Goal: Information Seeking & Learning: Learn about a topic

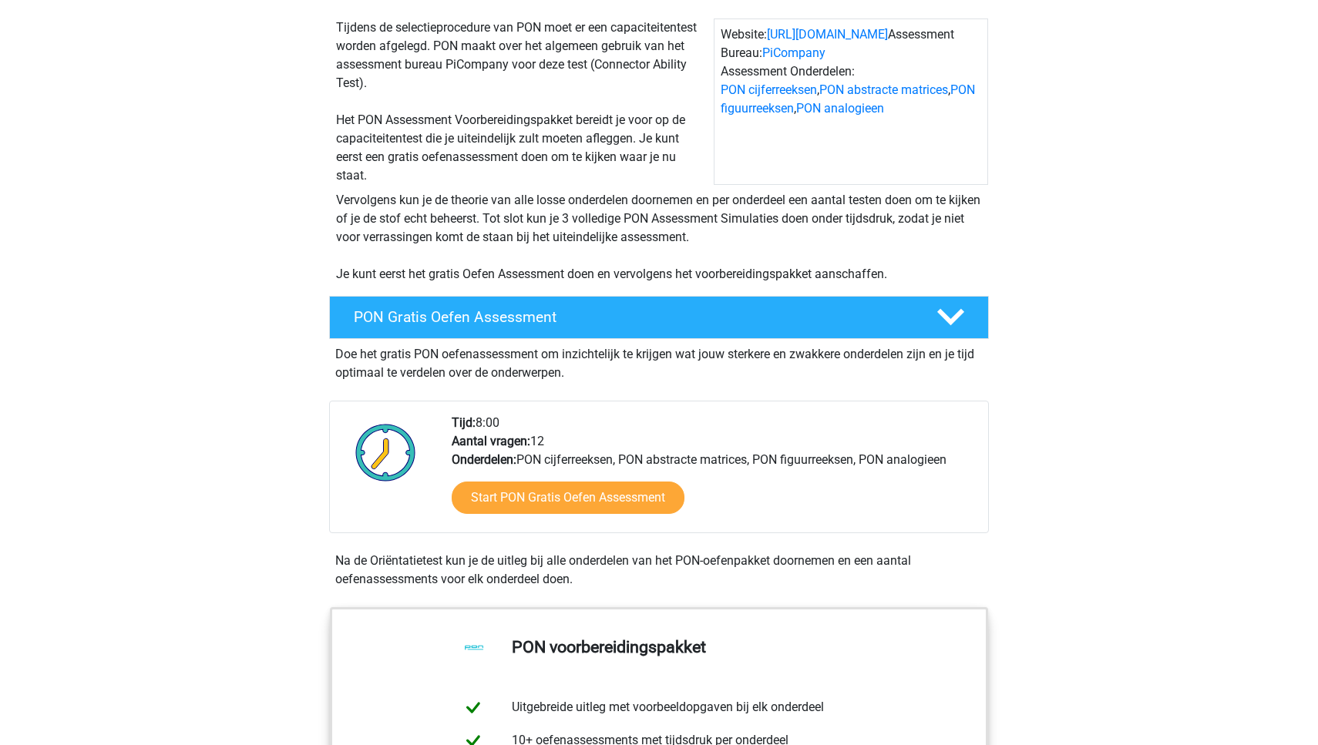
scroll to position [154, 0]
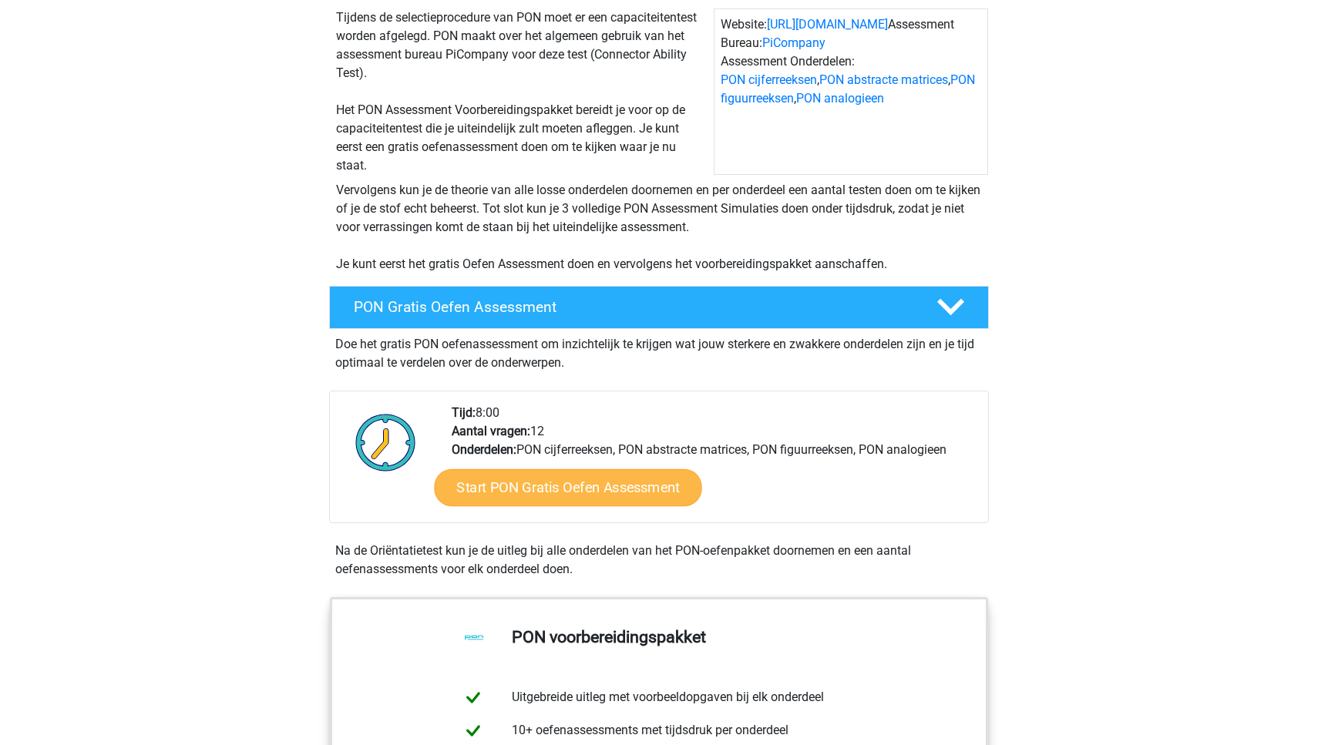
click at [583, 502] on link "Start PON Gratis Oefen Assessment" at bounding box center [567, 487] width 267 height 37
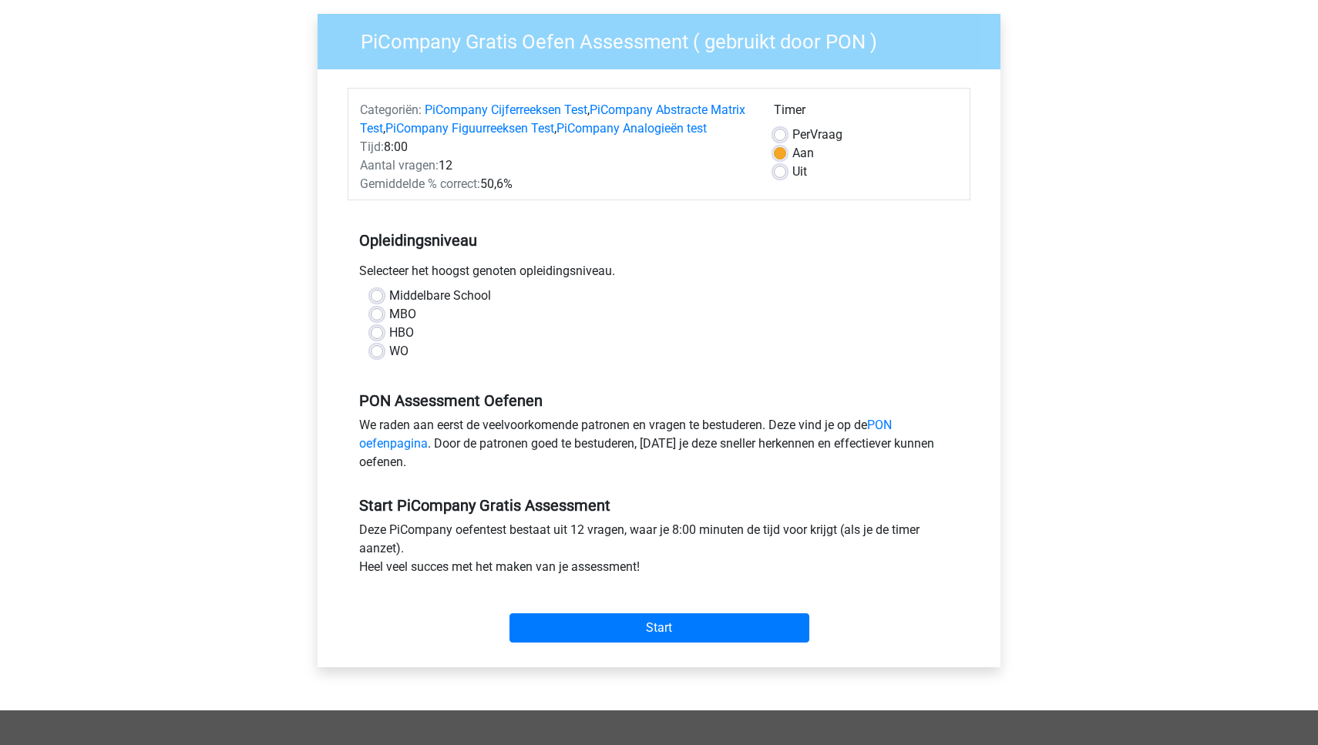
scroll to position [128, 0]
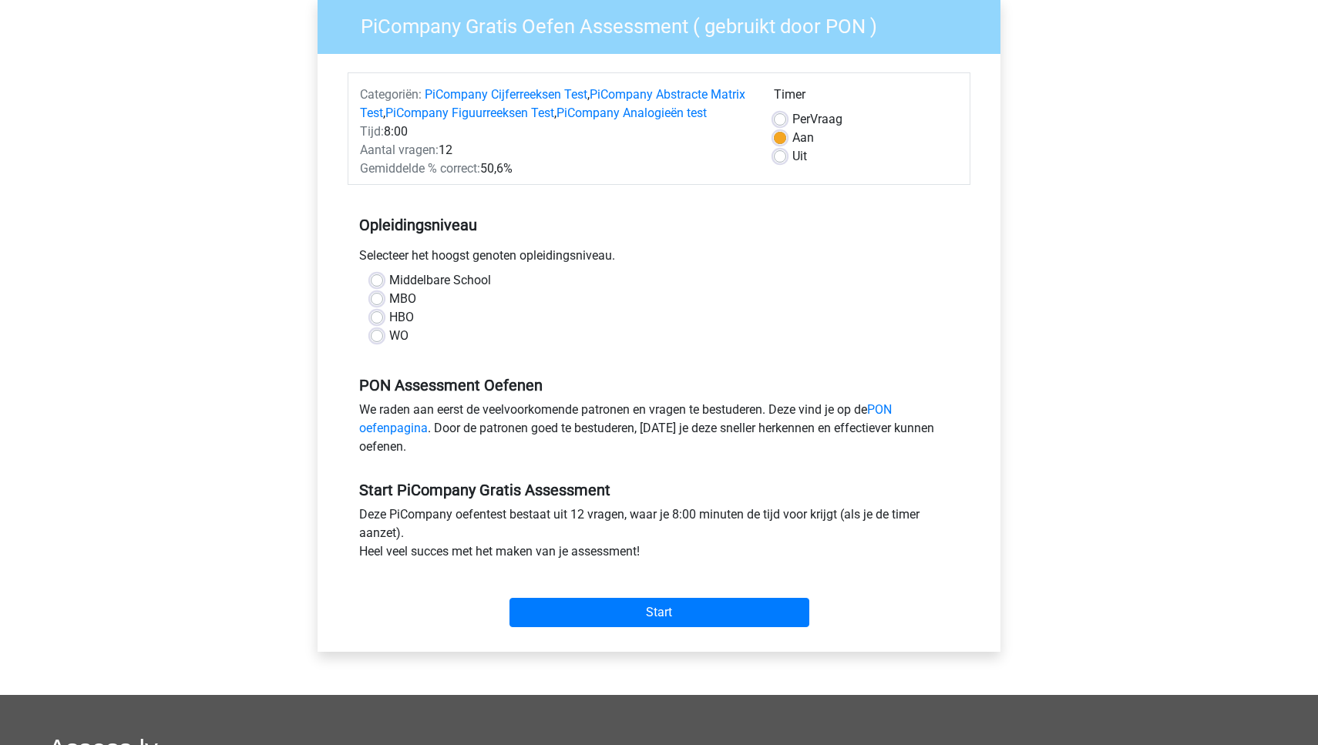
click at [389, 345] on label "WO" at bounding box center [398, 336] width 19 height 18
click at [375, 342] on input "WO" at bounding box center [377, 334] width 12 height 15
radio input "true"
click at [653, 634] on div "Start" at bounding box center [659, 600] width 623 height 66
click at [685, 627] on input "Start" at bounding box center [659, 612] width 300 height 29
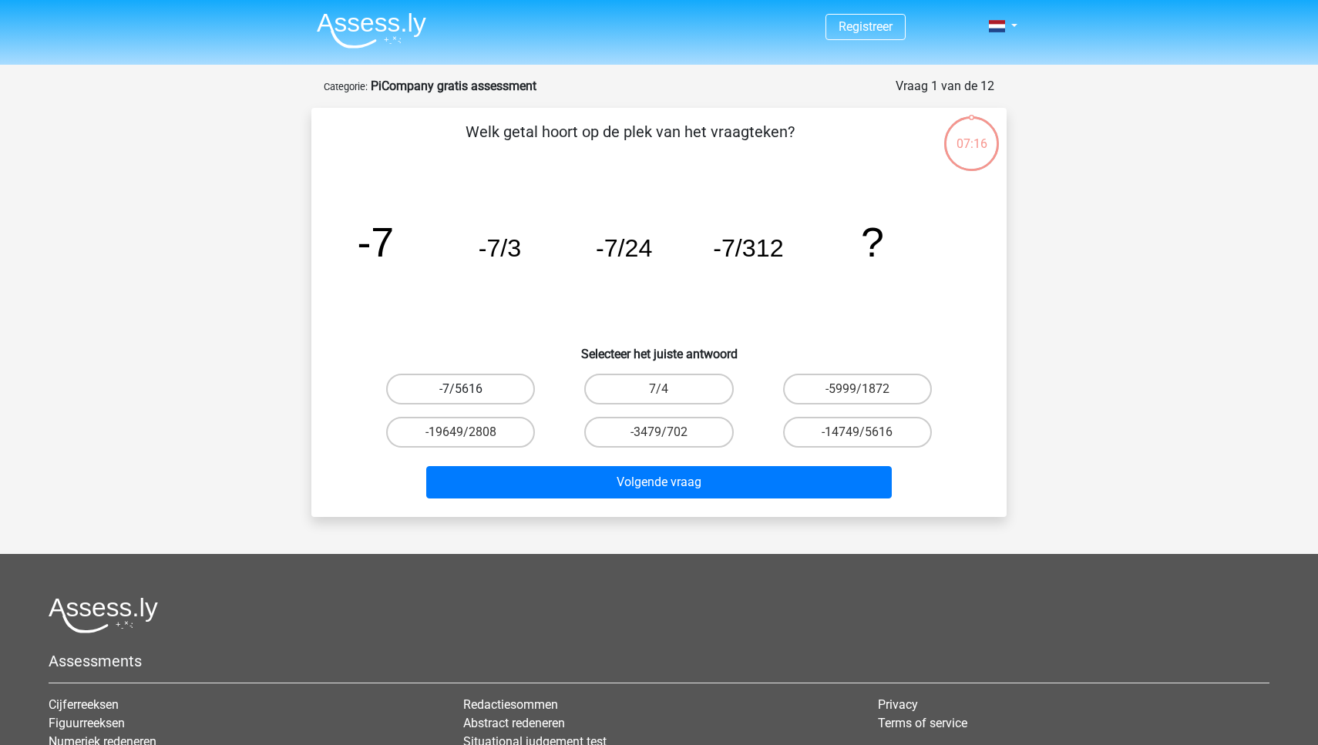
click at [509, 391] on label "-7/5616" at bounding box center [460, 389] width 149 height 31
click at [471, 391] on input "-7/5616" at bounding box center [466, 394] width 10 height 10
radio input "true"
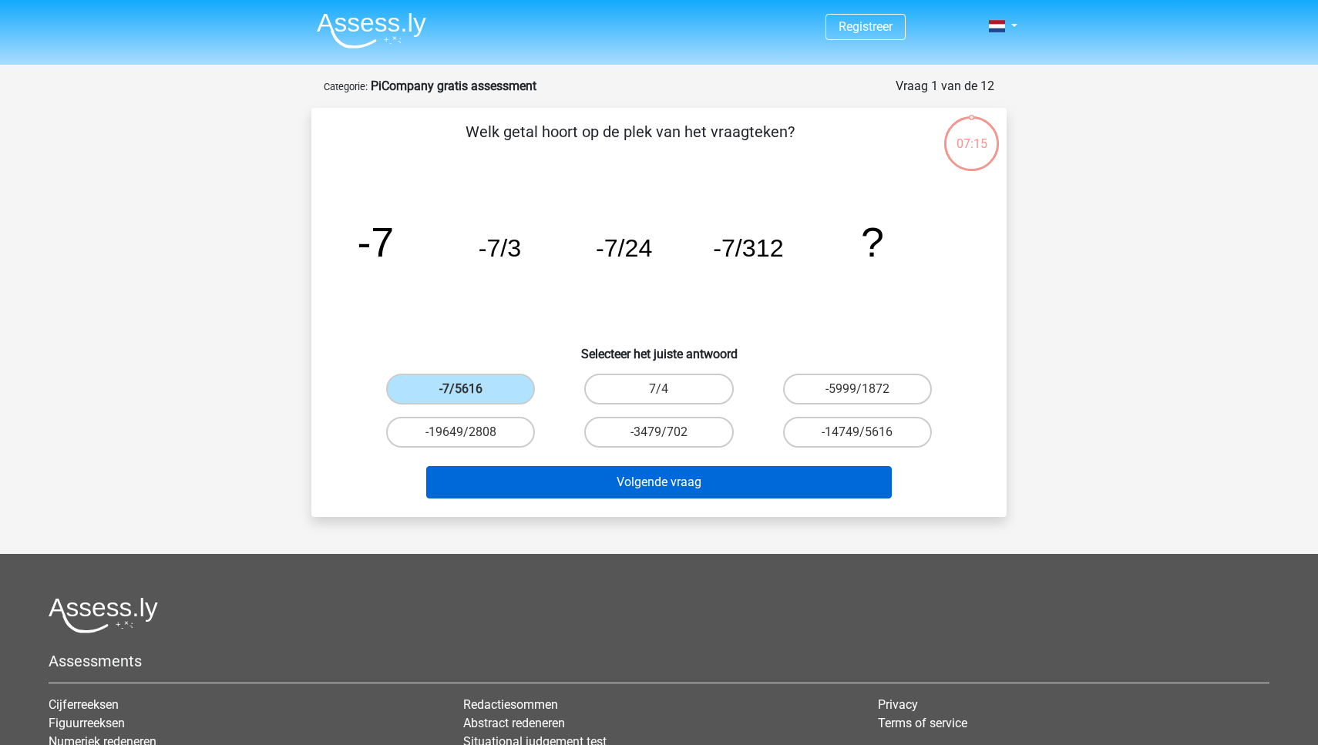
click at [587, 494] on button "Volgende vraag" at bounding box center [659, 482] width 466 height 32
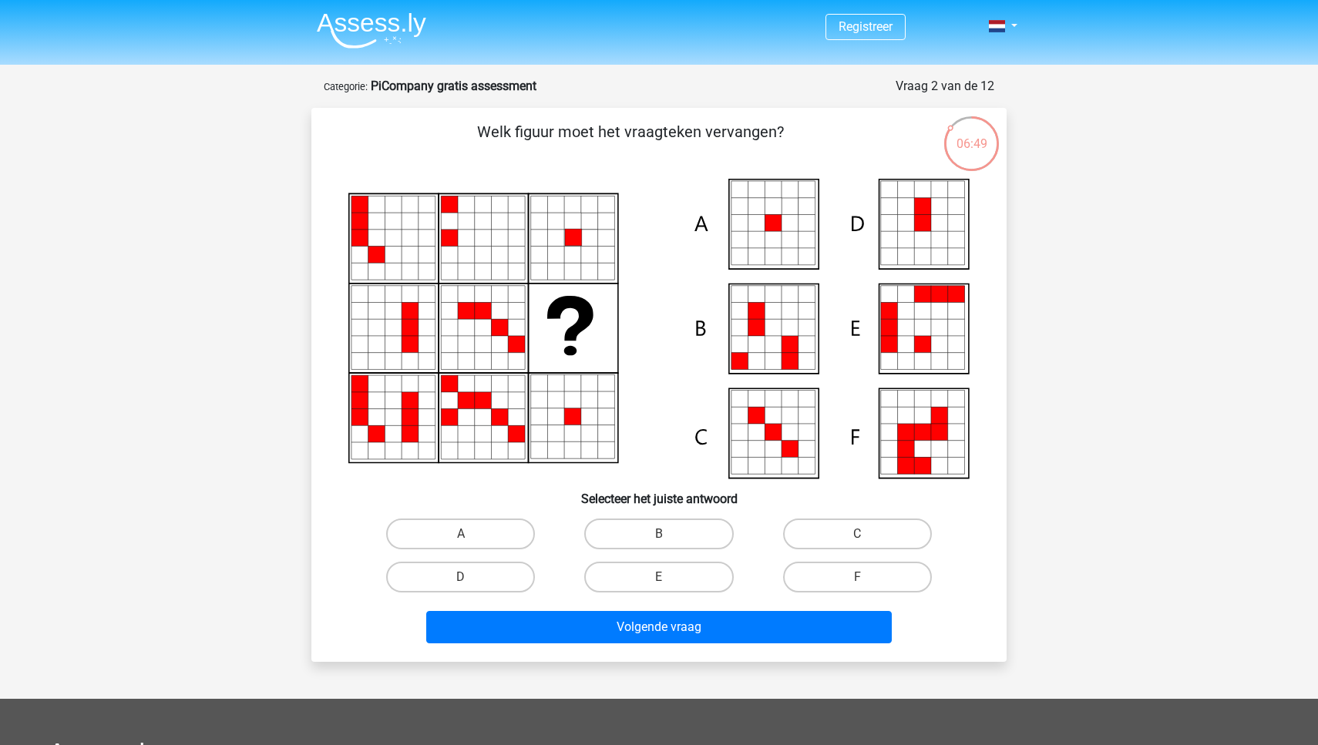
click at [457, 550] on div "A" at bounding box center [460, 534] width 198 height 43
click at [463, 533] on label "A" at bounding box center [460, 534] width 149 height 31
click at [463, 534] on input "A" at bounding box center [466, 539] width 10 height 10
radio input "true"
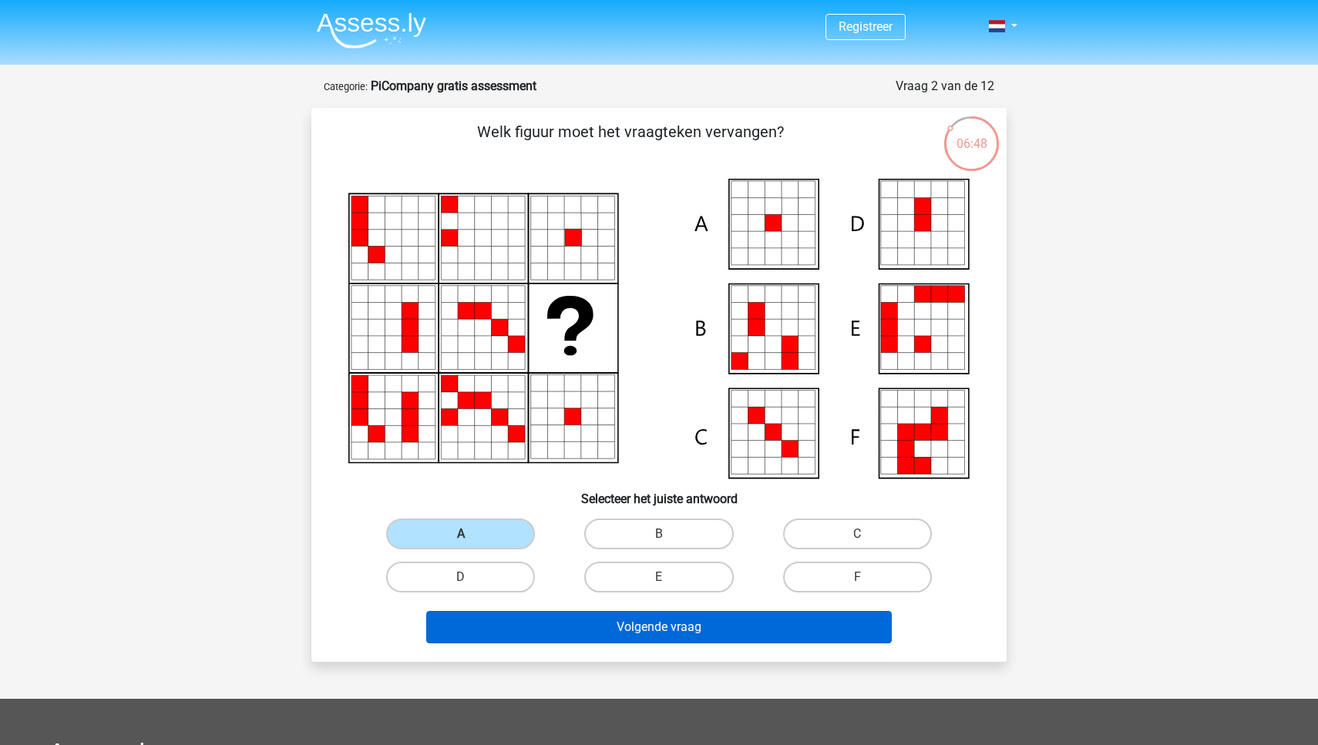
click at [530, 614] on button "Volgende vraag" at bounding box center [659, 627] width 466 height 32
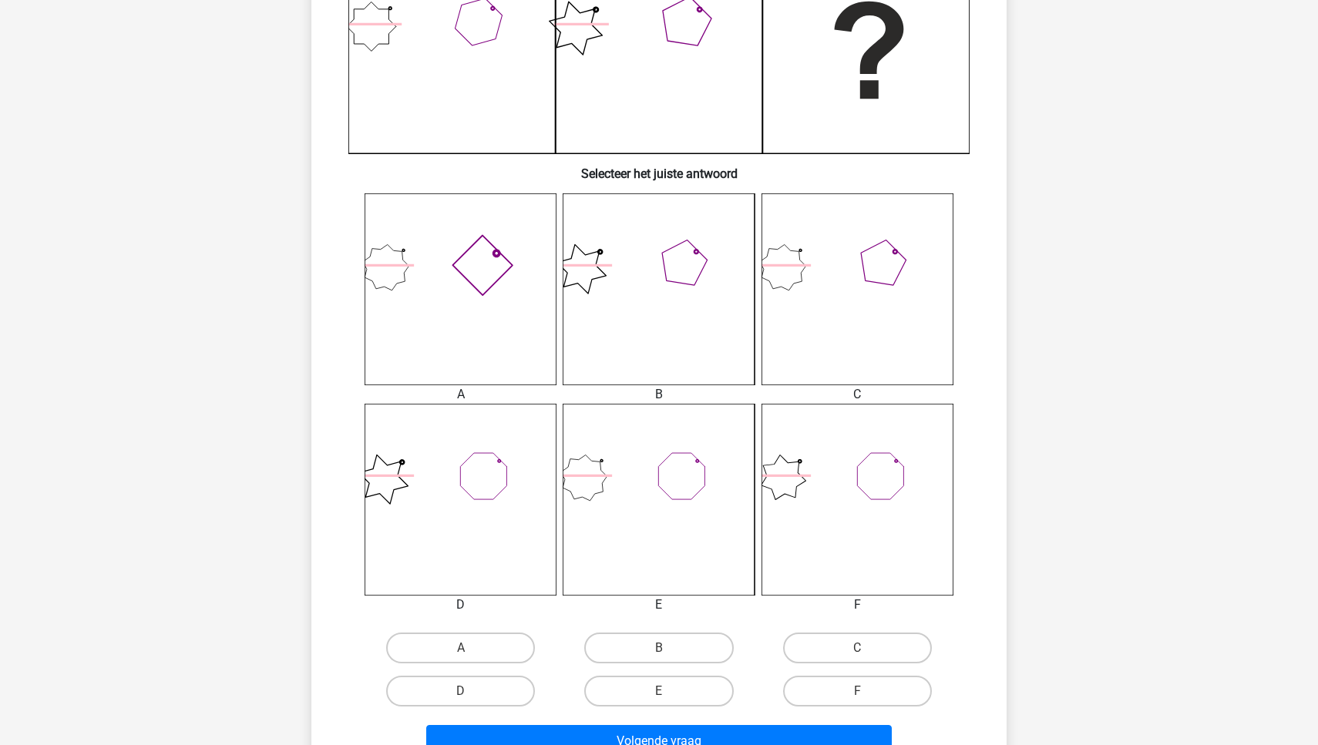
scroll to position [440, 0]
click at [676, 701] on label "E" at bounding box center [658, 690] width 149 height 31
click at [669, 701] on input "E" at bounding box center [664, 696] width 10 height 10
radio input "true"
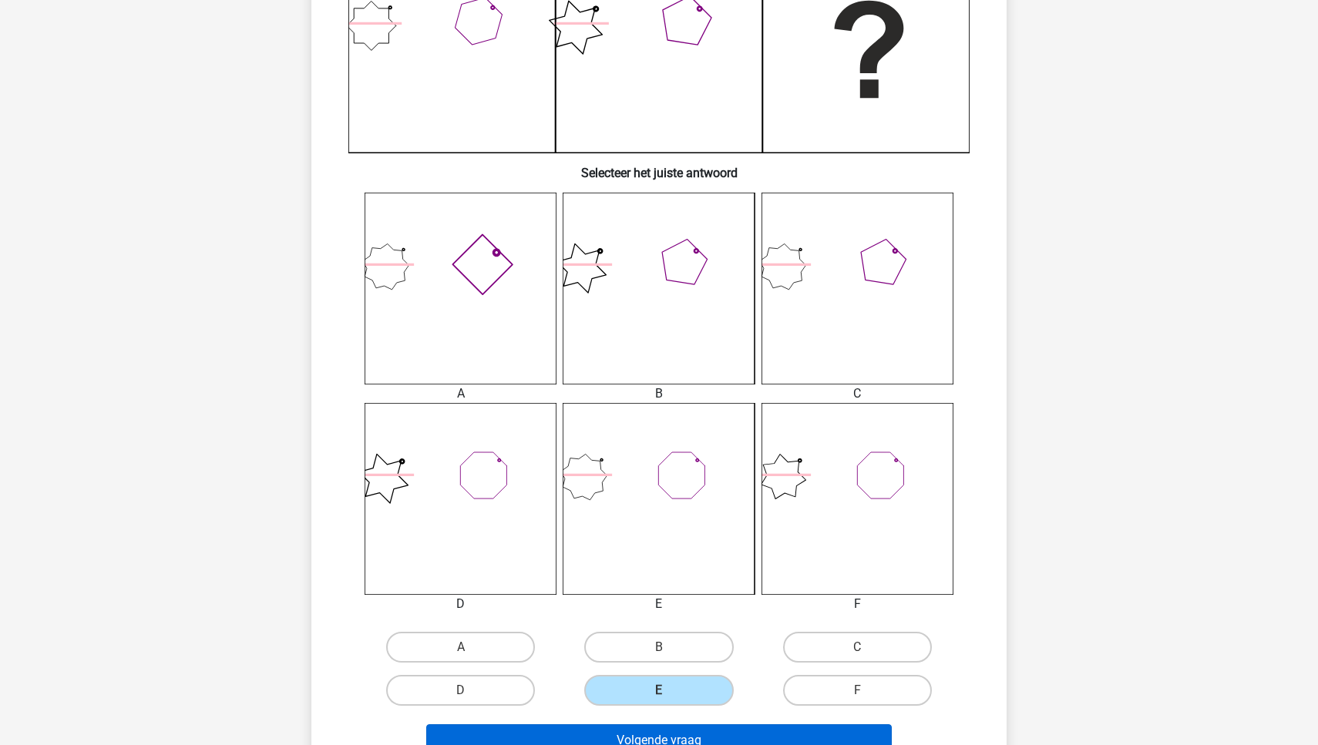
click at [671, 739] on button "Volgende vraag" at bounding box center [659, 741] width 466 height 32
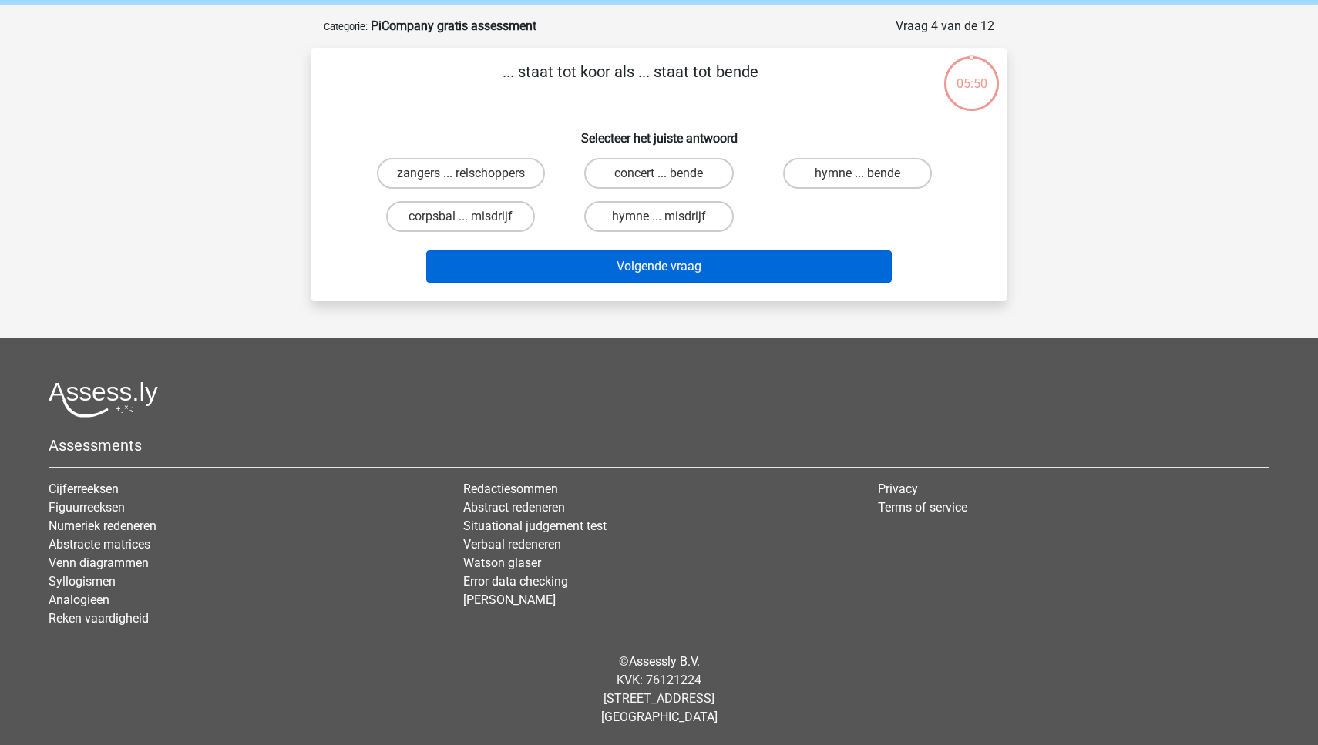
scroll to position [0, 0]
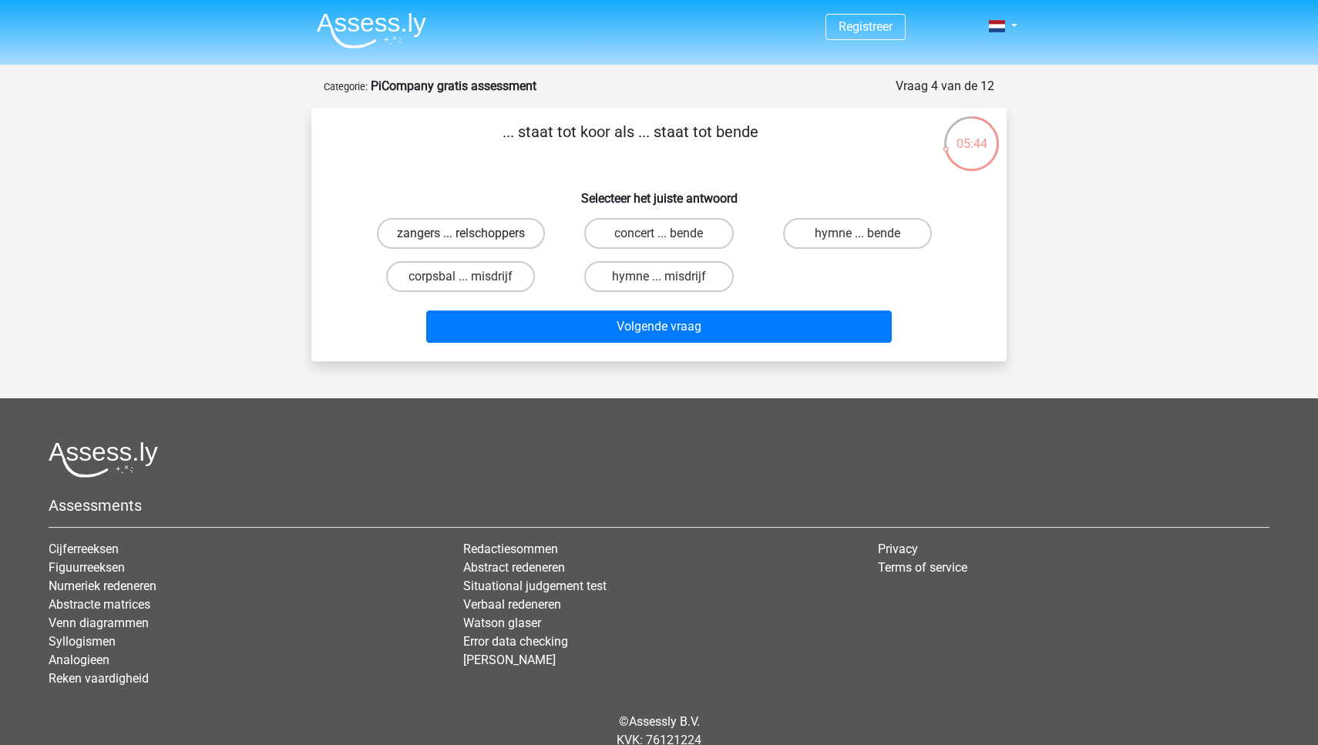
click at [493, 225] on label "zangers ... relschoppers" at bounding box center [461, 233] width 168 height 31
click at [471, 234] on input "zangers ... relschoppers" at bounding box center [466, 239] width 10 height 10
radio input "true"
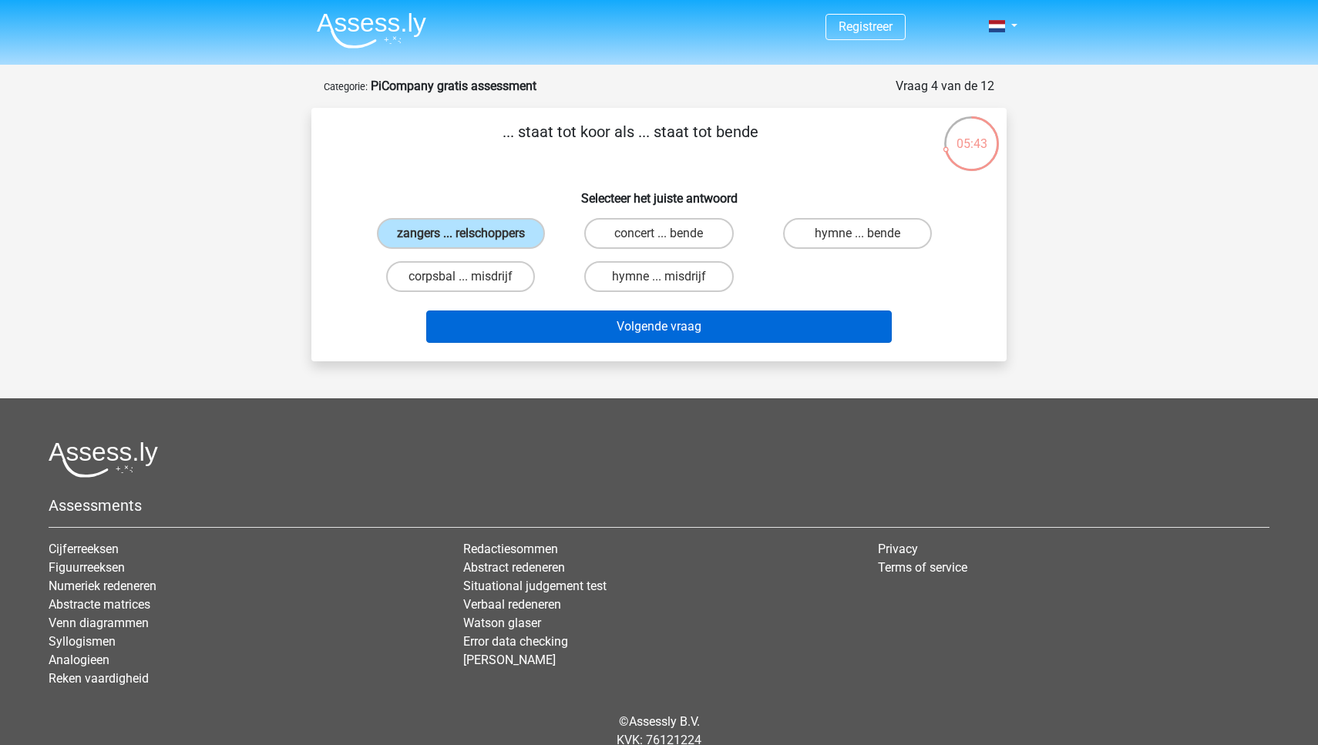
click at [618, 343] on button "Volgende vraag" at bounding box center [659, 327] width 466 height 32
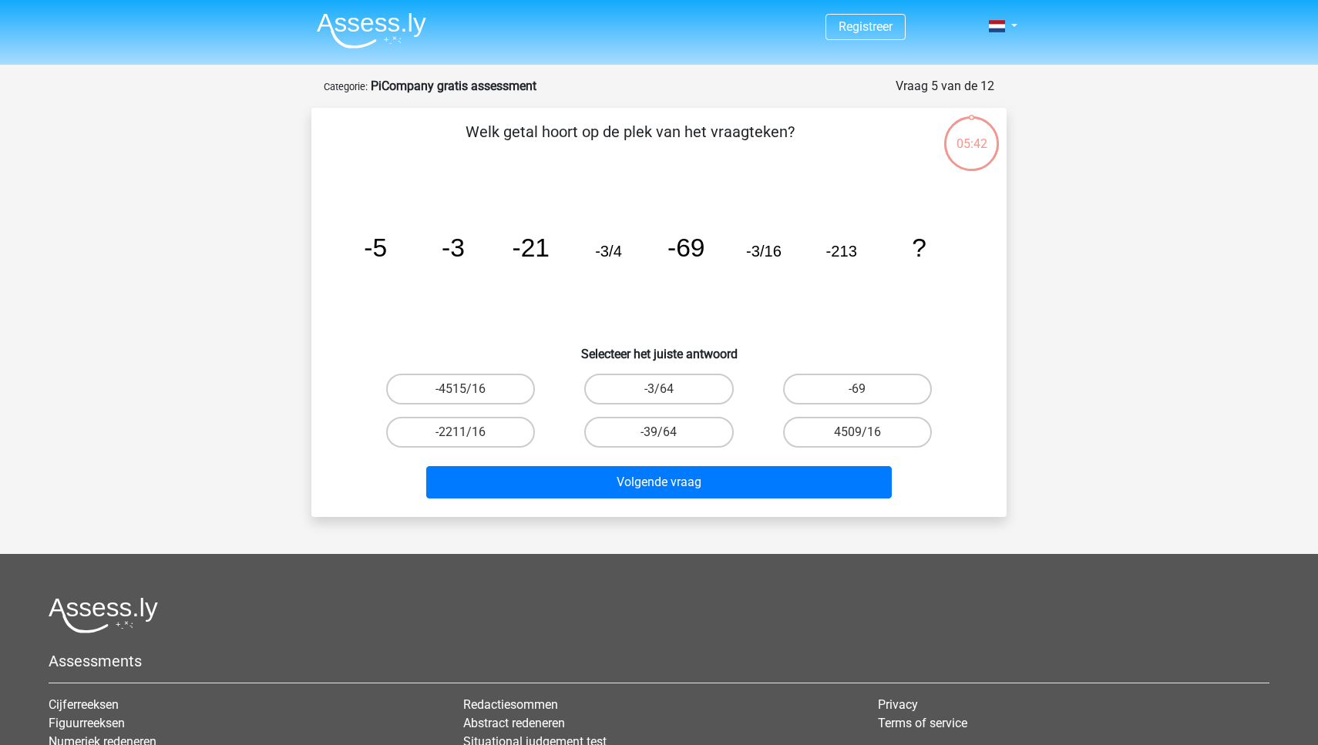
scroll to position [77, 0]
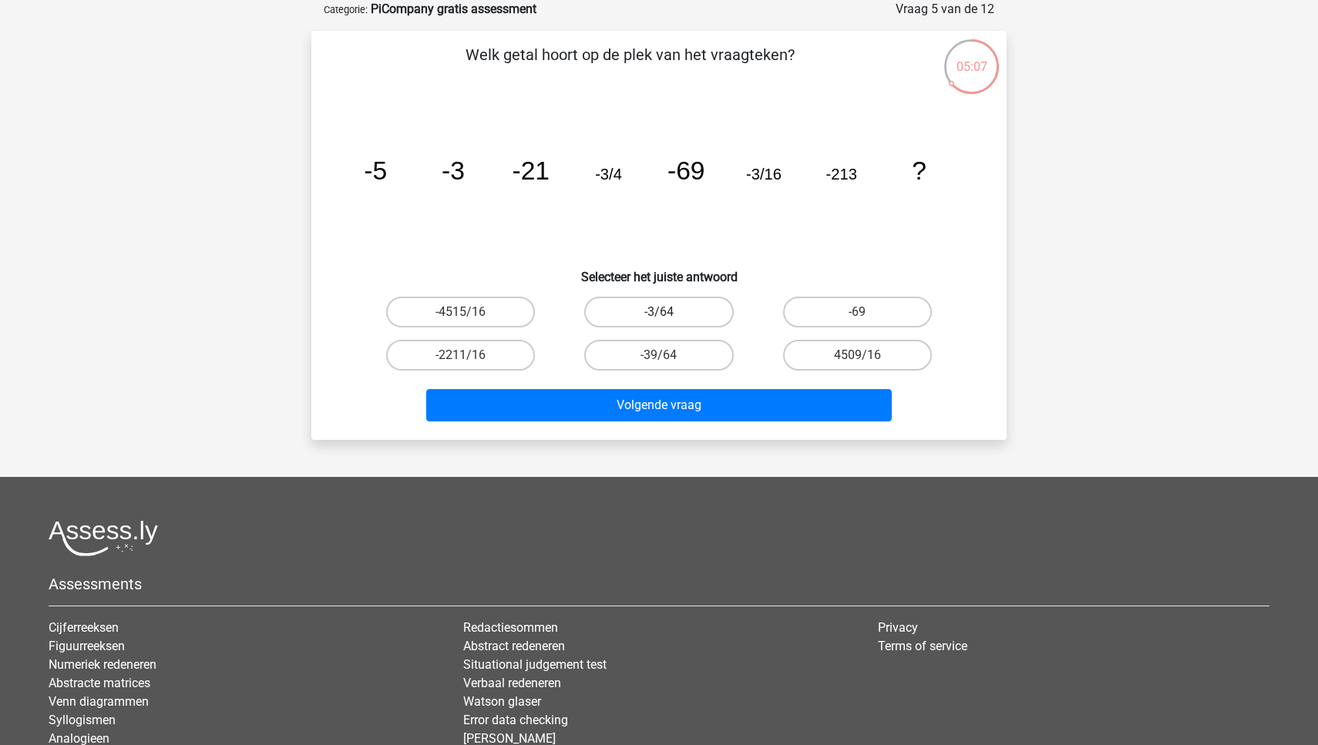
click at [644, 311] on label "-3/64" at bounding box center [658, 312] width 149 height 31
click at [659, 312] on input "-3/64" at bounding box center [664, 317] width 10 height 10
radio input "true"
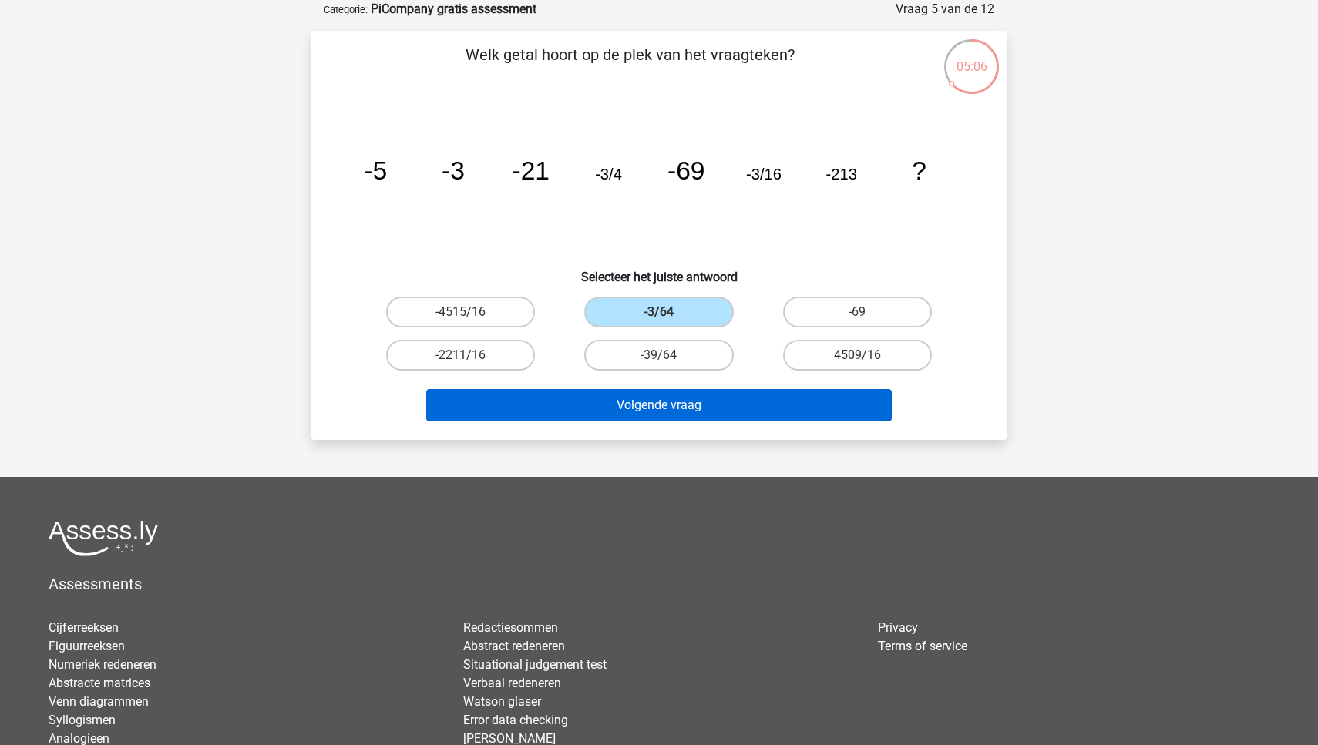
click at [683, 408] on button "Volgende vraag" at bounding box center [659, 405] width 466 height 32
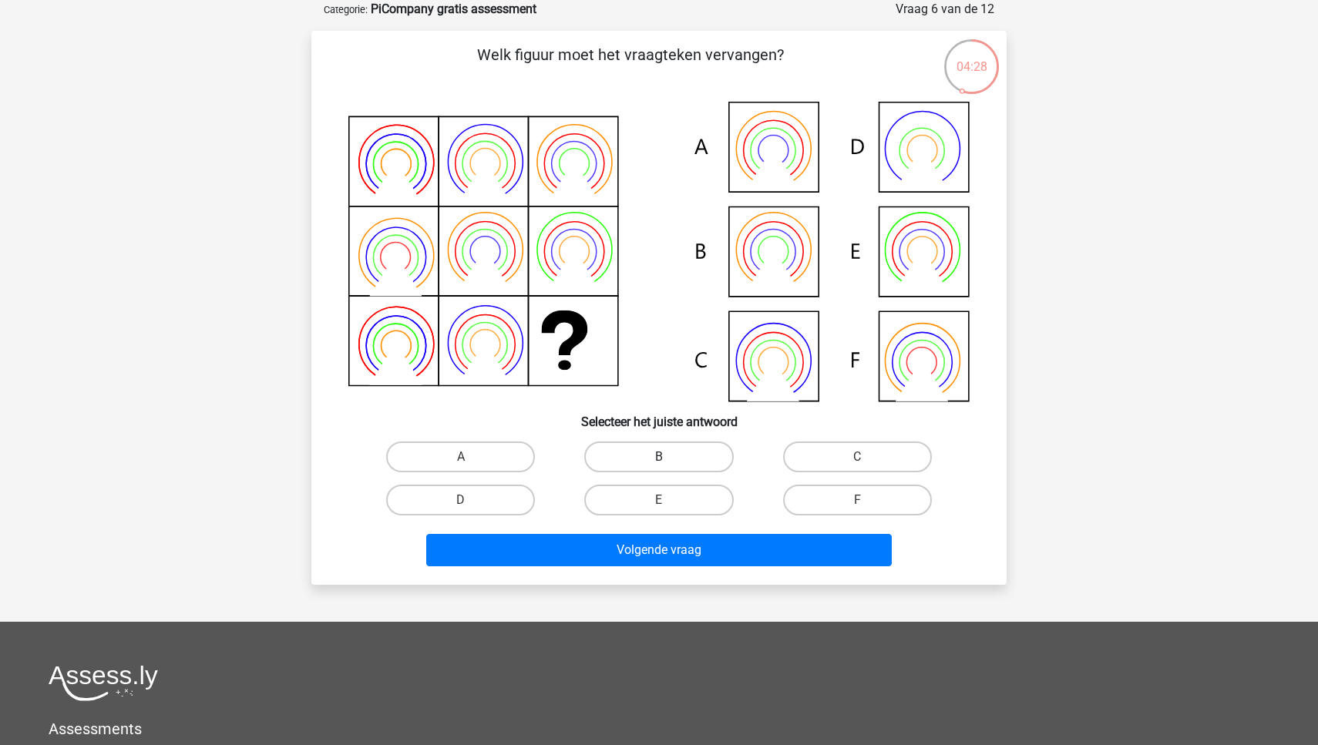
click at [657, 456] on label "B" at bounding box center [658, 457] width 149 height 31
click at [659, 457] on input "B" at bounding box center [664, 462] width 10 height 10
radio input "true"
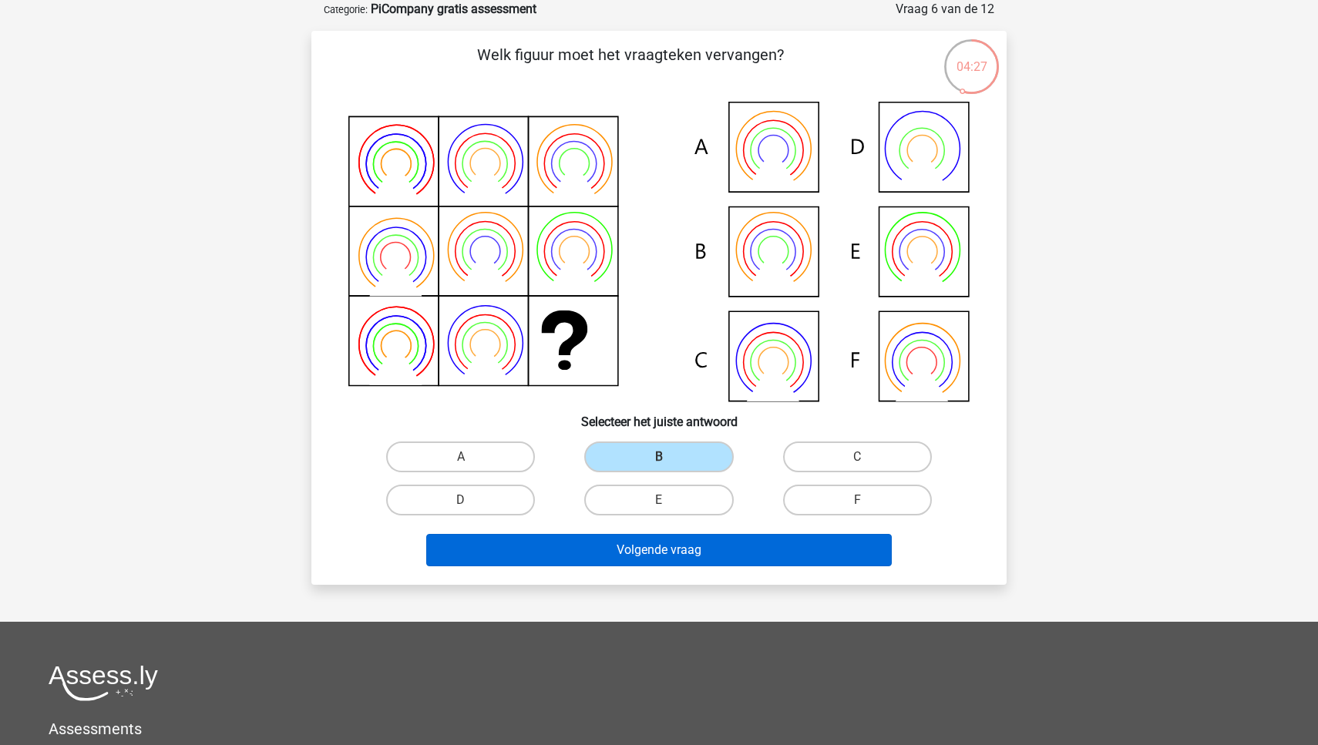
click at [651, 556] on button "Volgende vraag" at bounding box center [659, 550] width 466 height 32
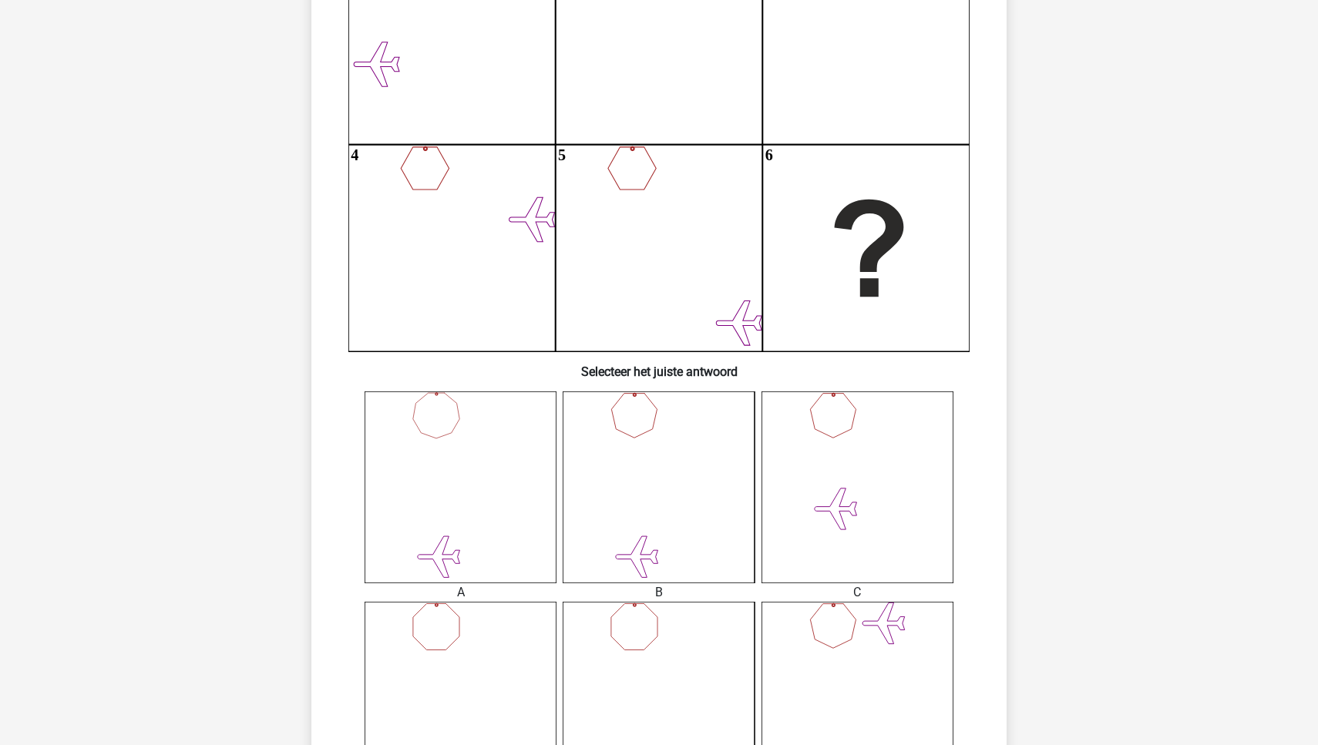
scroll to position [519, 0]
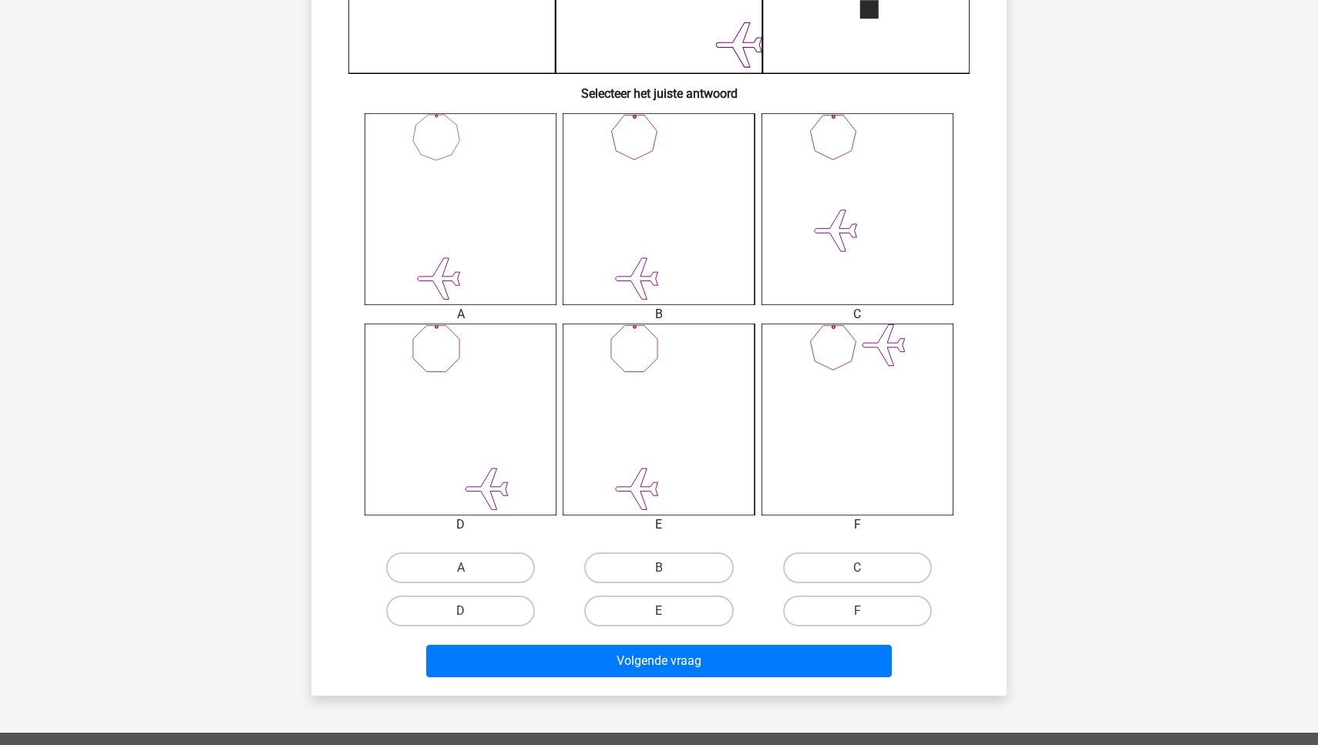
click at [469, 576] on input "A" at bounding box center [466, 573] width 10 height 10
radio input "true"
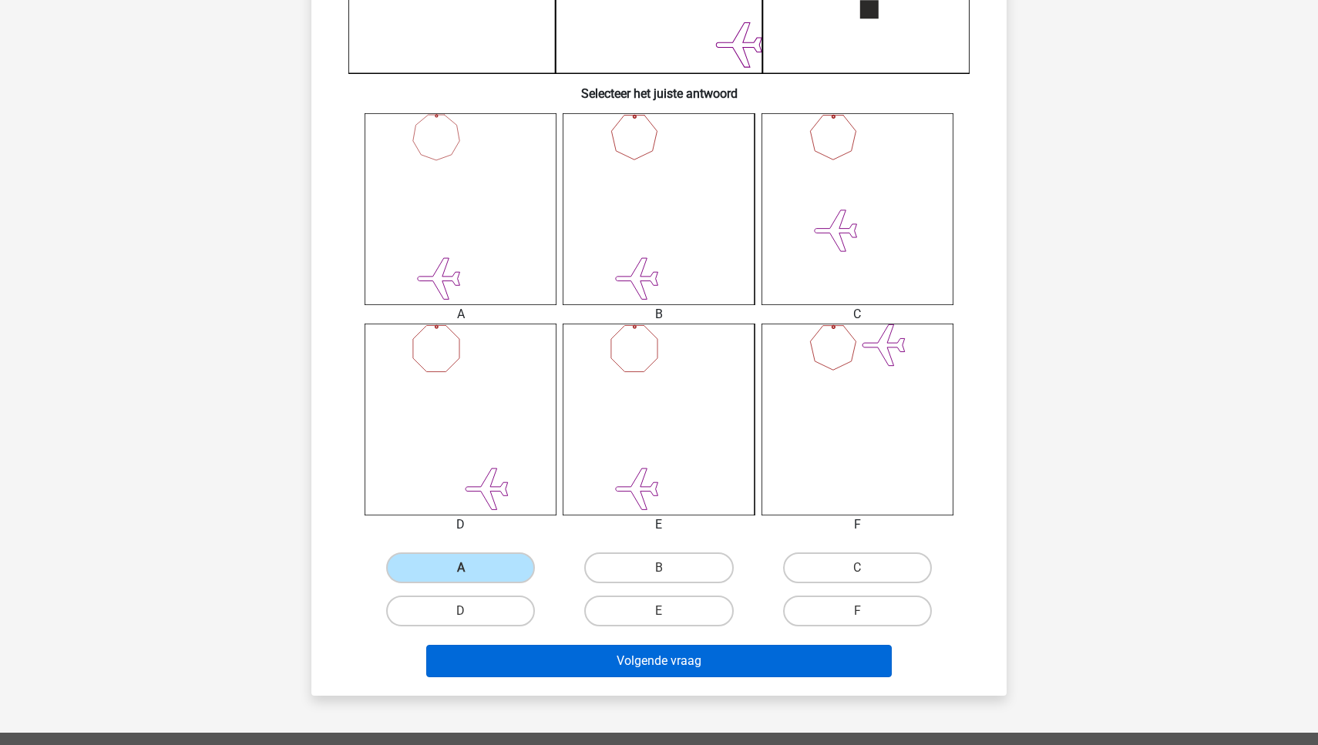
click at [539, 670] on button "Volgende vraag" at bounding box center [659, 661] width 466 height 32
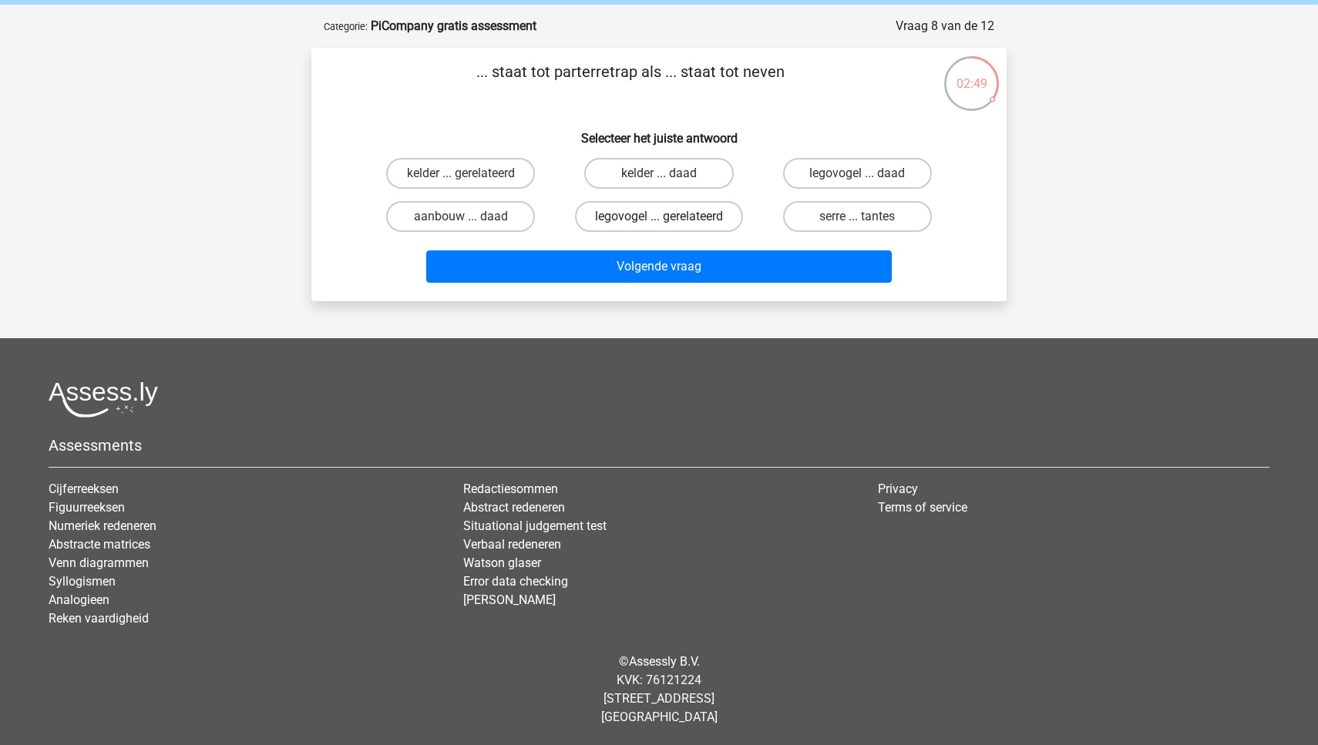
click at [671, 214] on label "legovogel ... gerelateerd" at bounding box center [659, 216] width 168 height 31
click at [669, 217] on input "legovogel ... gerelateerd" at bounding box center [664, 222] width 10 height 10
radio input "true"
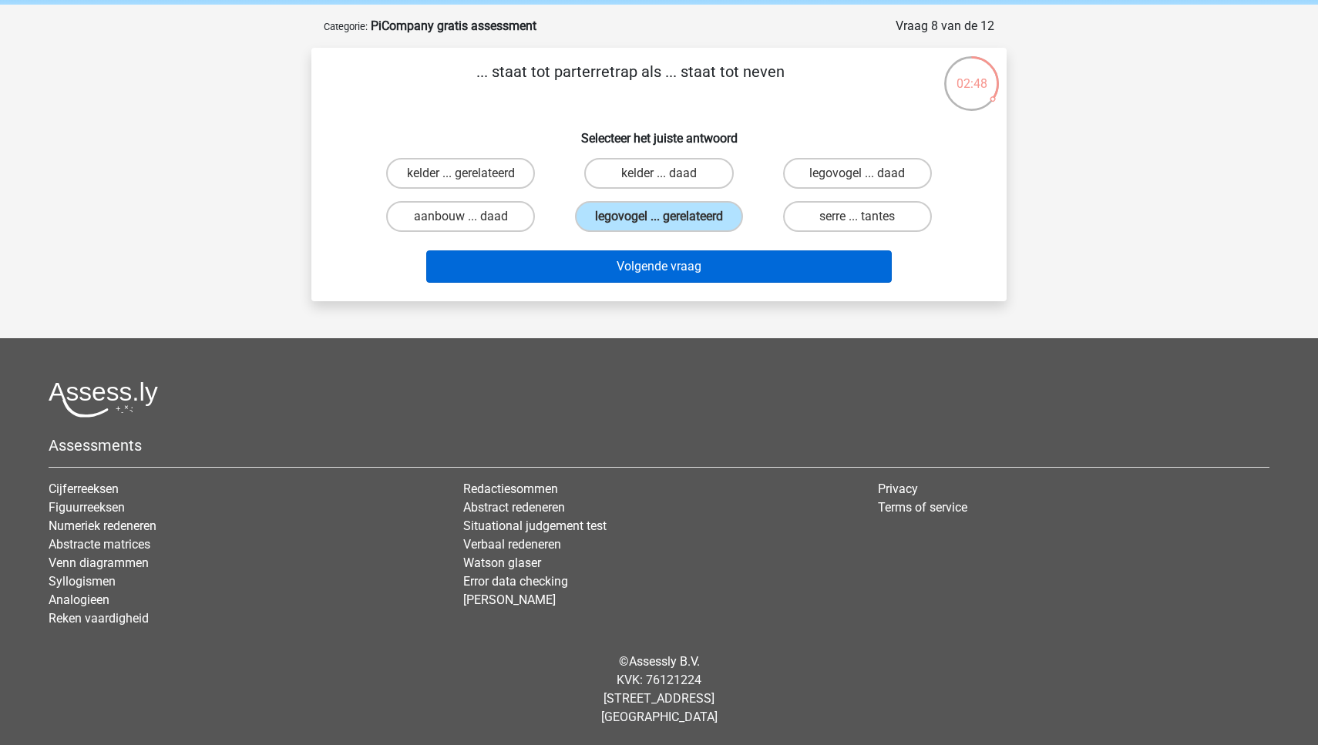
click at [693, 283] on button "Volgende vraag" at bounding box center [659, 266] width 466 height 32
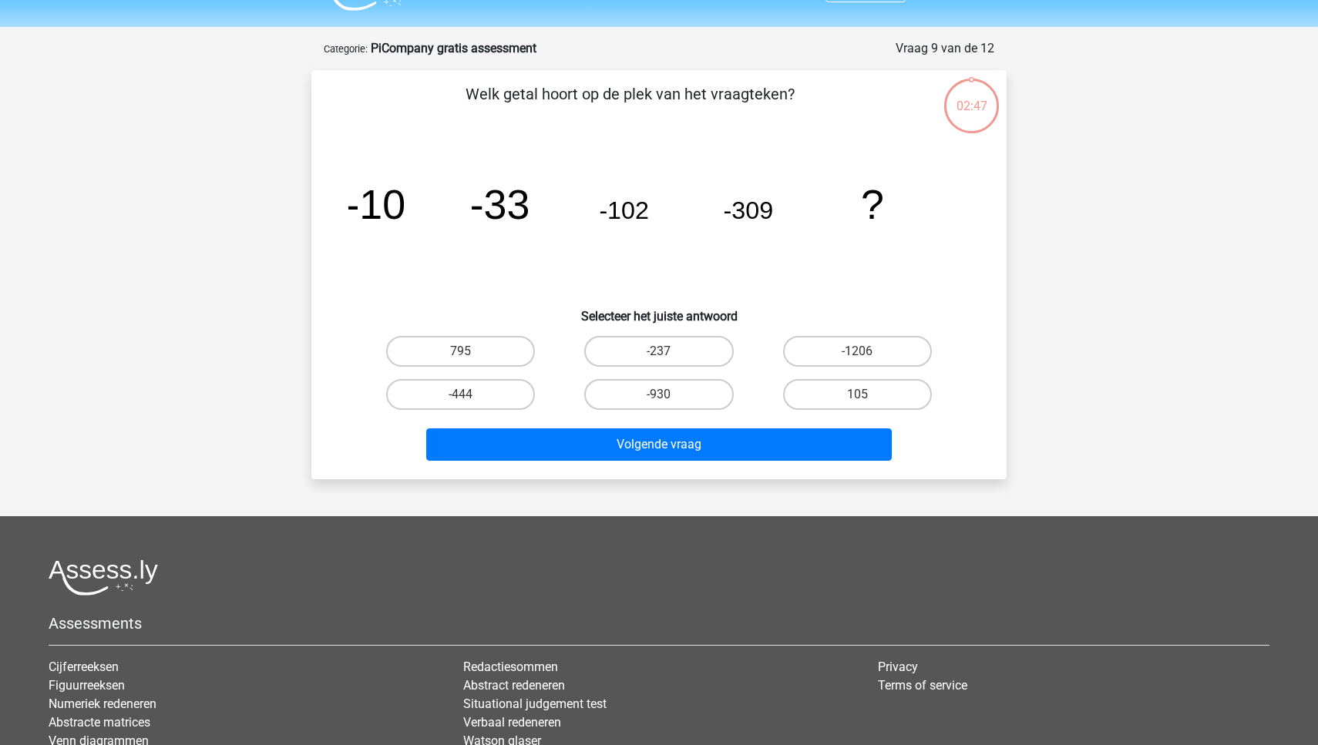
scroll to position [28, 0]
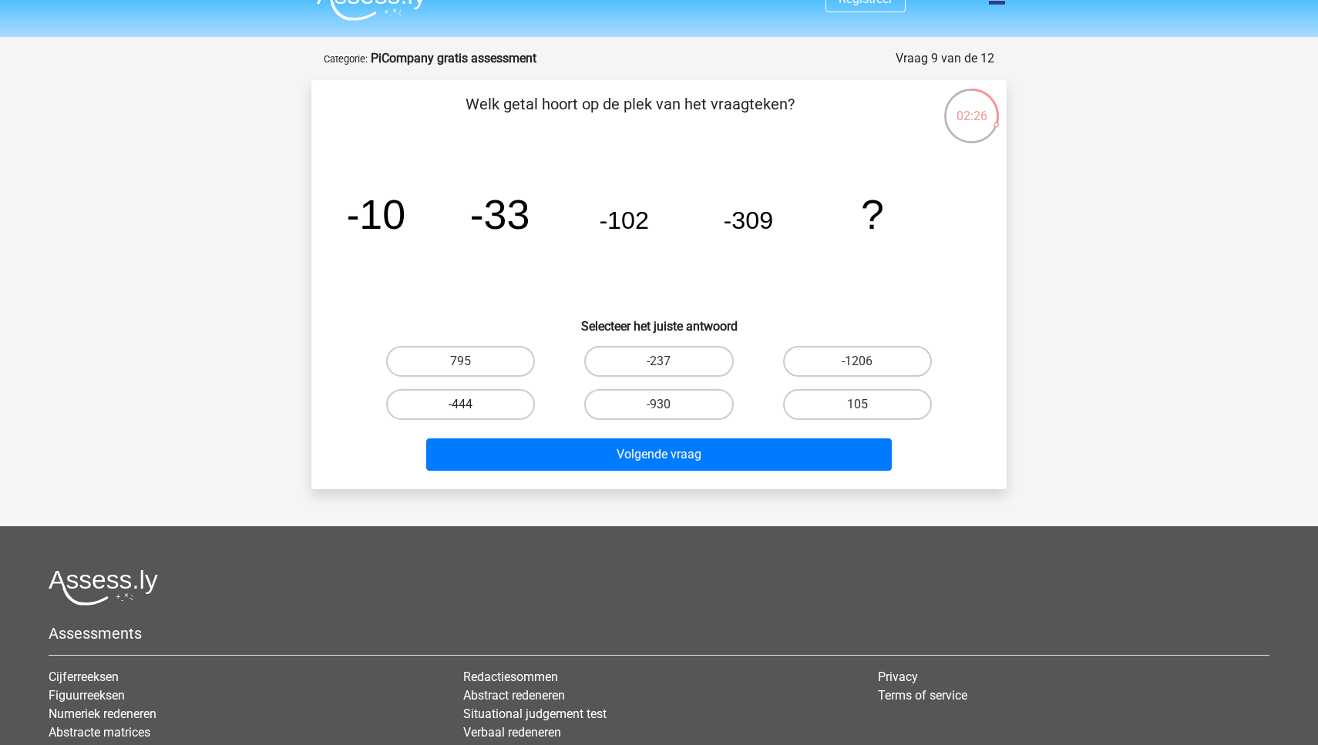
click at [503, 401] on label "-444" at bounding box center [460, 404] width 149 height 31
click at [471, 405] on input "-444" at bounding box center [466, 410] width 10 height 10
radio input "true"
click at [683, 411] on label "-930" at bounding box center [658, 404] width 149 height 31
click at [669, 411] on input "-930" at bounding box center [664, 410] width 10 height 10
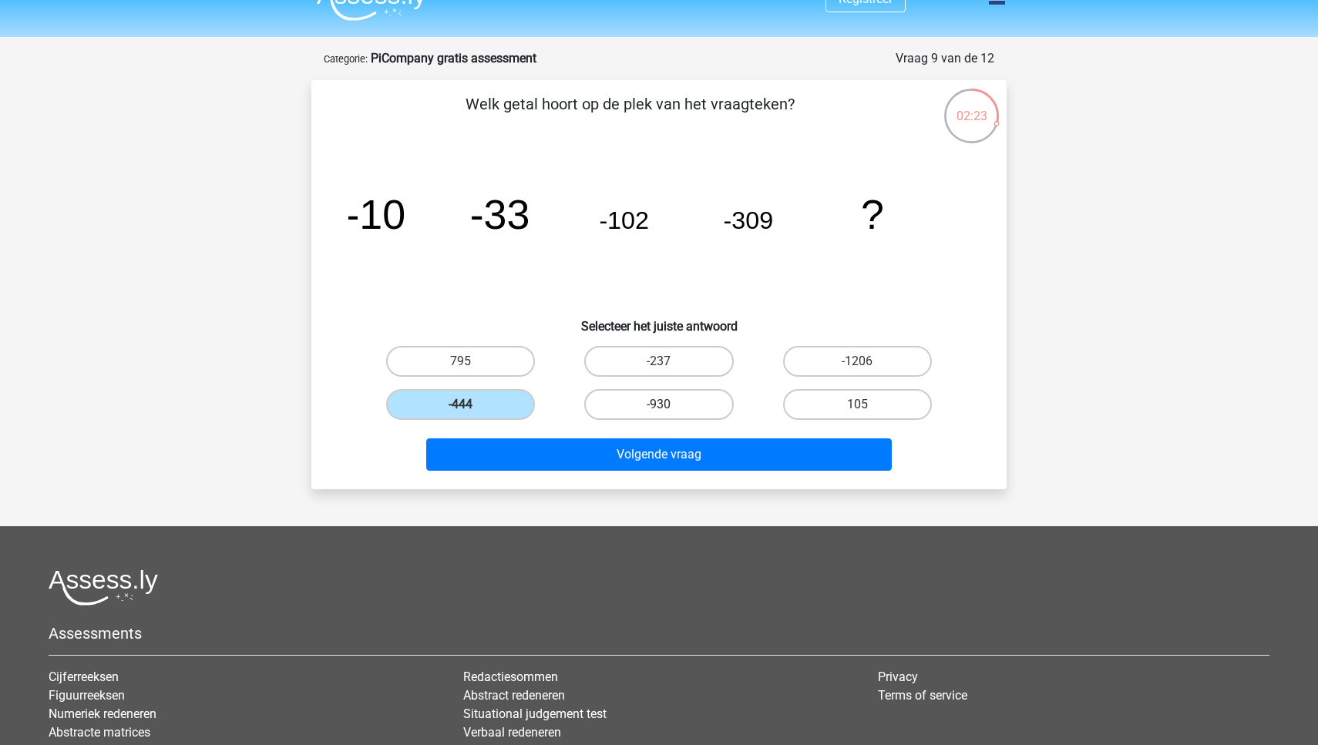
radio input "true"
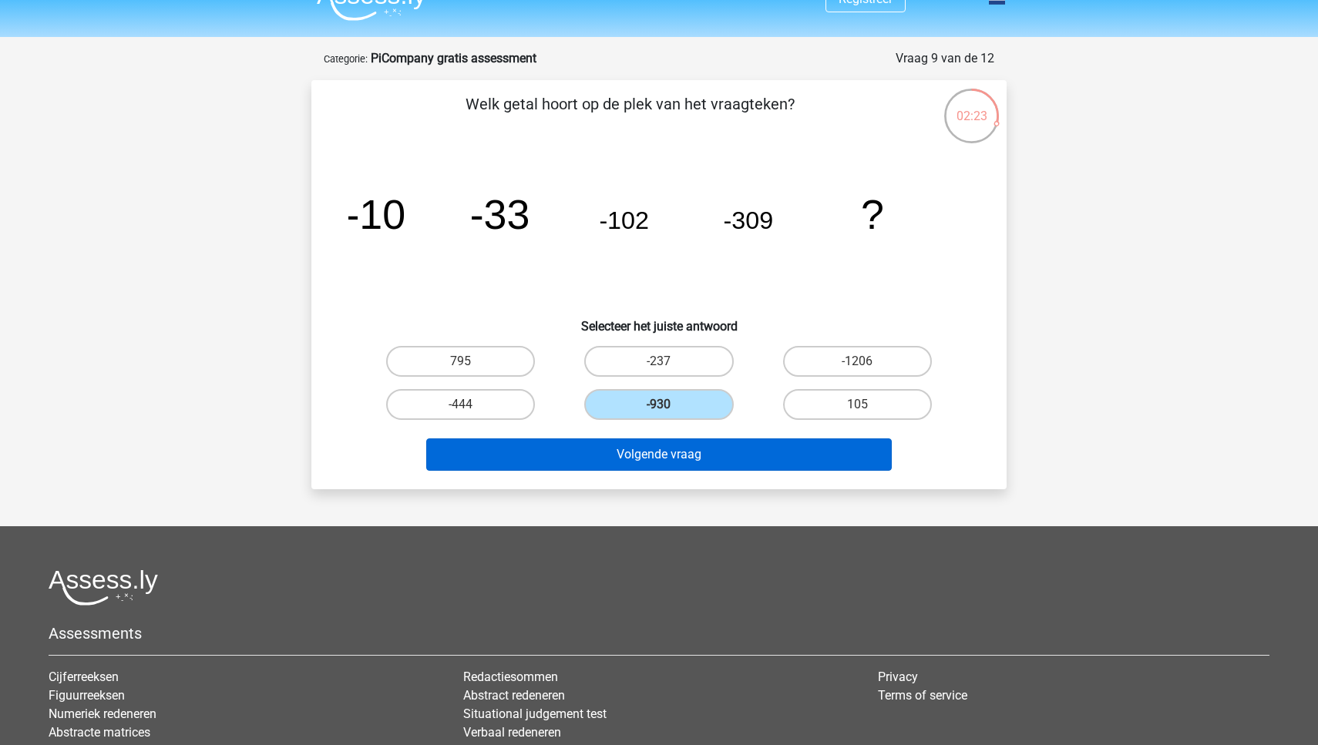
click at [718, 459] on button "Volgende vraag" at bounding box center [659, 455] width 466 height 32
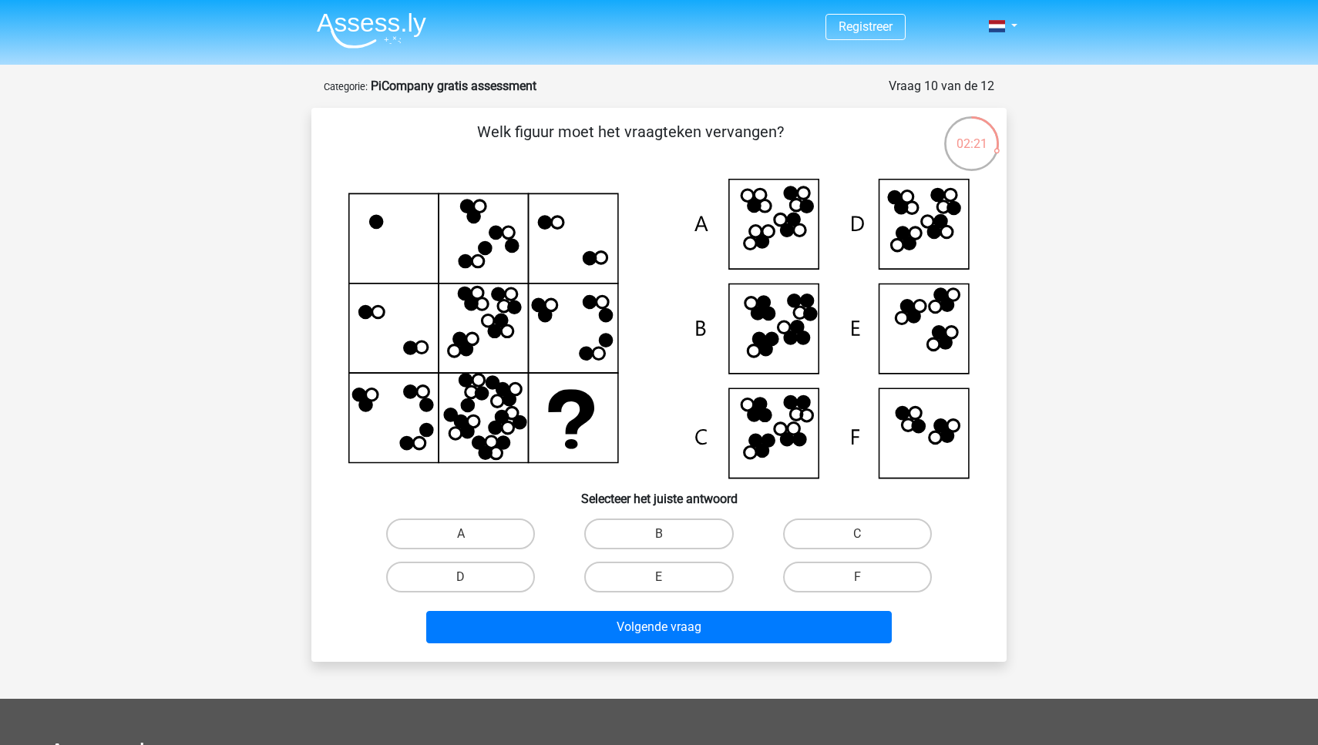
scroll to position [0, 0]
click at [645, 521] on label "B" at bounding box center [658, 534] width 149 height 31
click at [659, 534] on input "B" at bounding box center [664, 539] width 10 height 10
radio input "true"
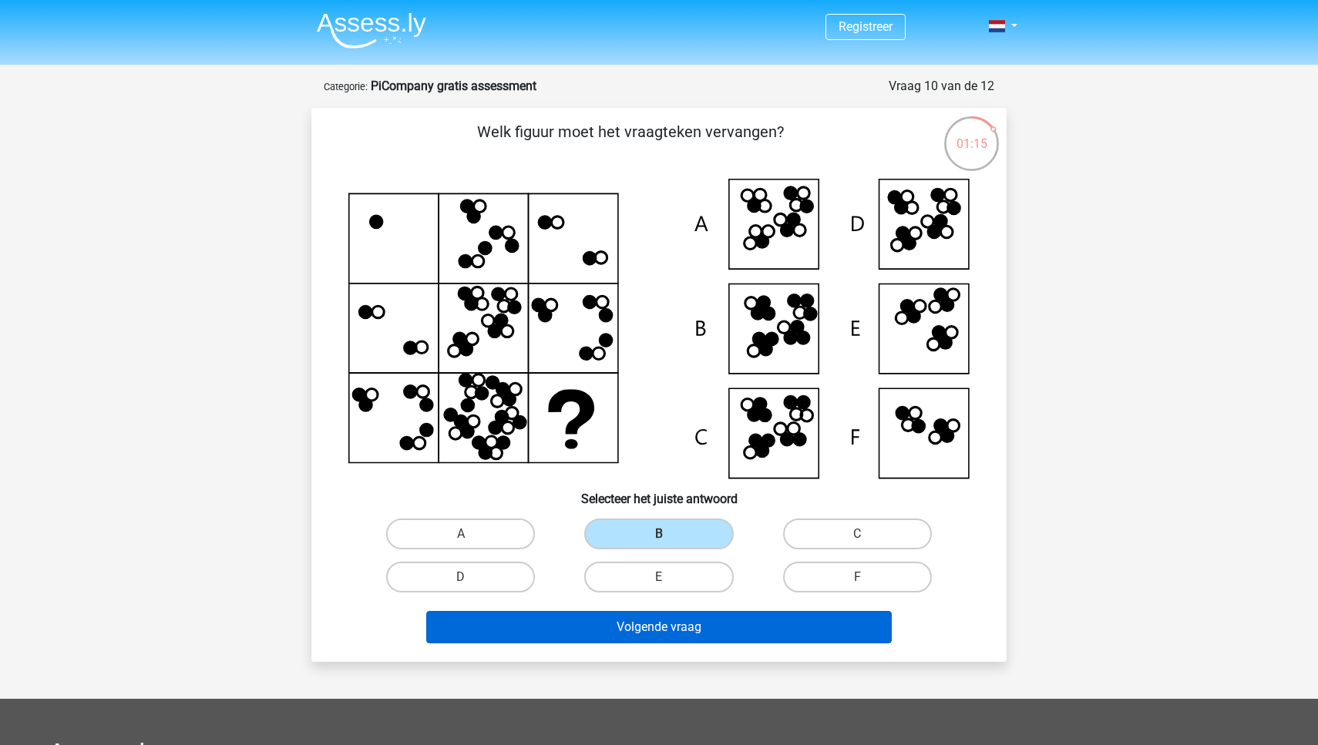
click at [646, 634] on button "Volgende vraag" at bounding box center [659, 627] width 466 height 32
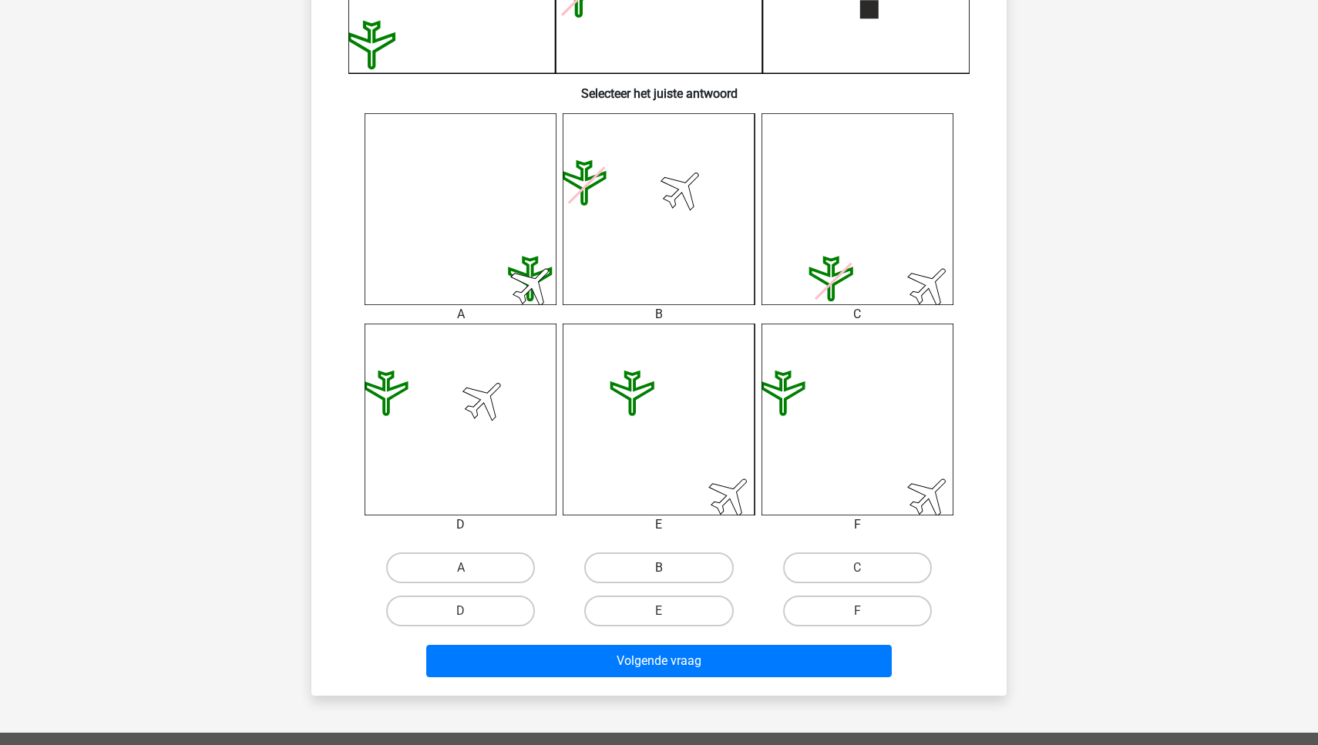
scroll to position [520, 0]
click at [499, 613] on label "D" at bounding box center [460, 610] width 149 height 31
click at [471, 613] on input "D" at bounding box center [466, 615] width 10 height 10
radio input "true"
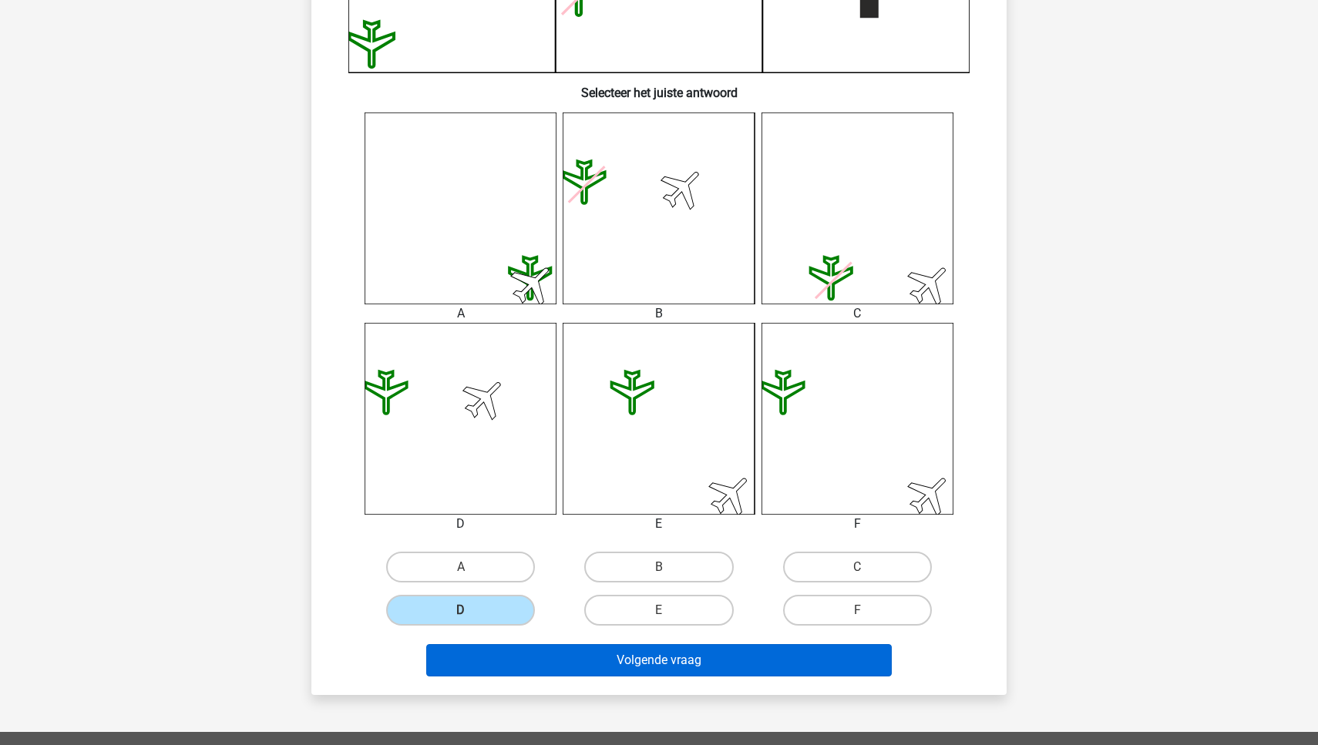
click at [546, 671] on button "Volgende vraag" at bounding box center [659, 660] width 466 height 32
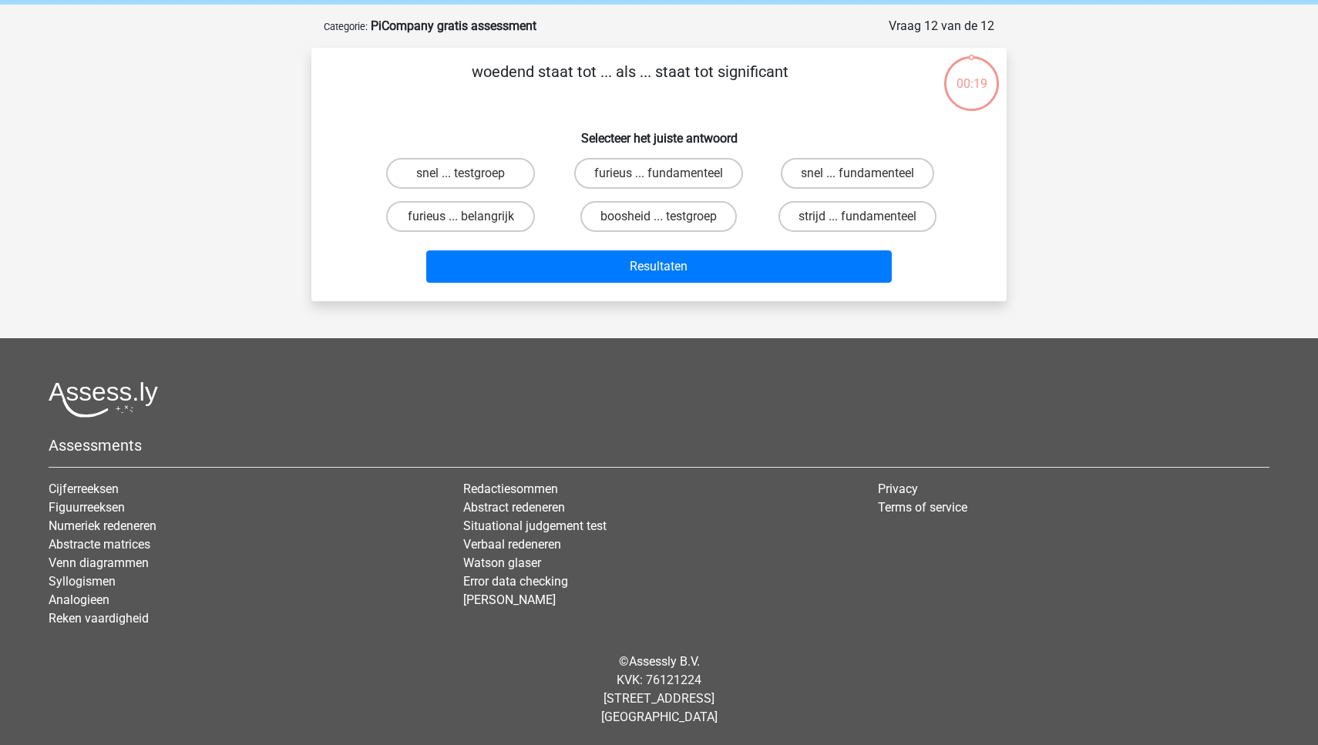
scroll to position [60, 0]
click at [506, 216] on label "furieus ... belangrijk" at bounding box center [460, 216] width 149 height 31
click at [471, 217] on input "furieus ... belangrijk" at bounding box center [466, 222] width 10 height 10
radio input "true"
click at [559, 248] on div "Resultaten" at bounding box center [659, 263] width 646 height 51
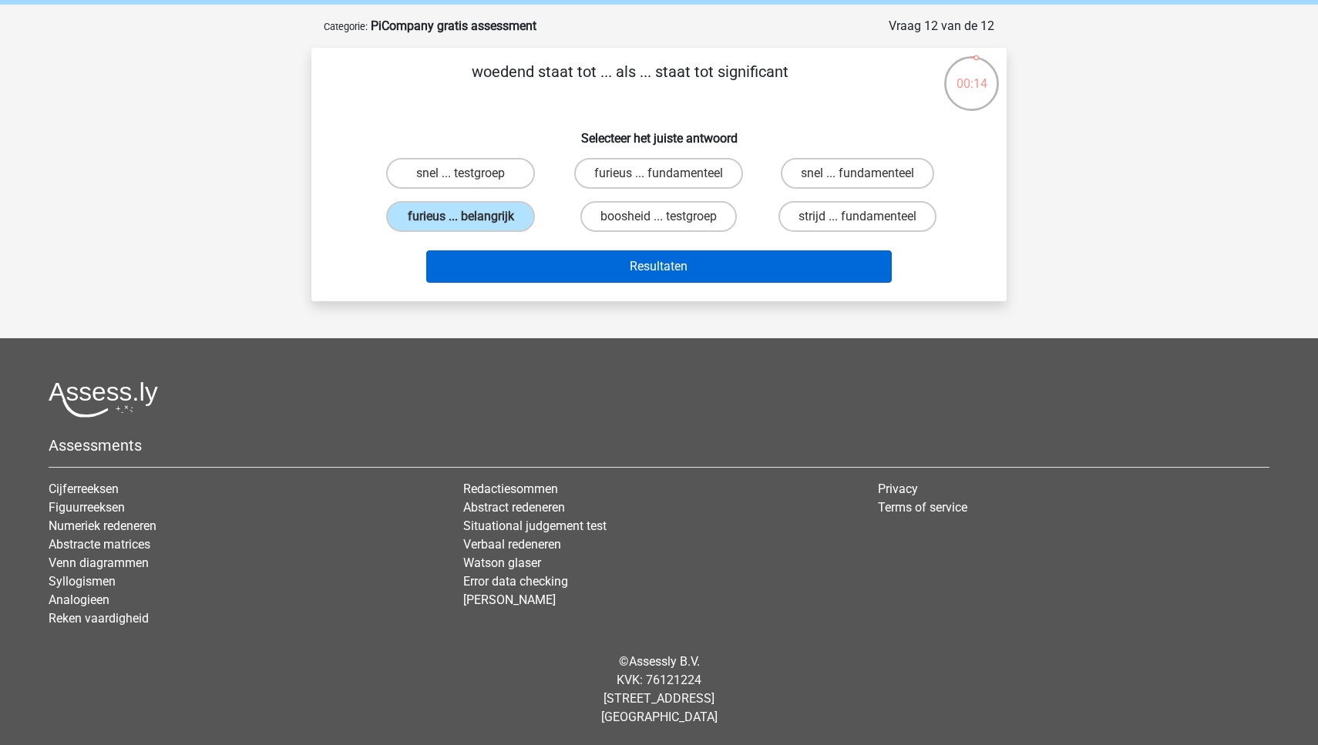
click at [559, 257] on button "Resultaten" at bounding box center [659, 266] width 466 height 32
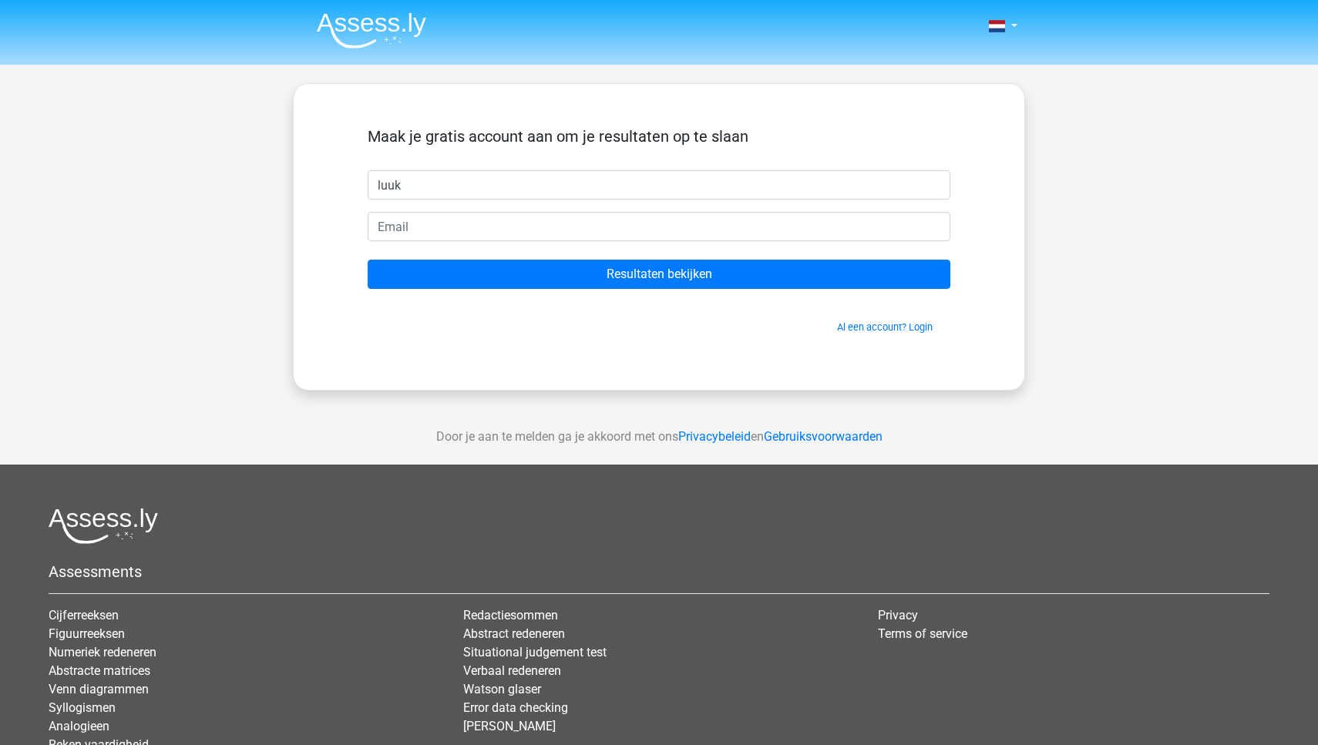
type input "luuk"
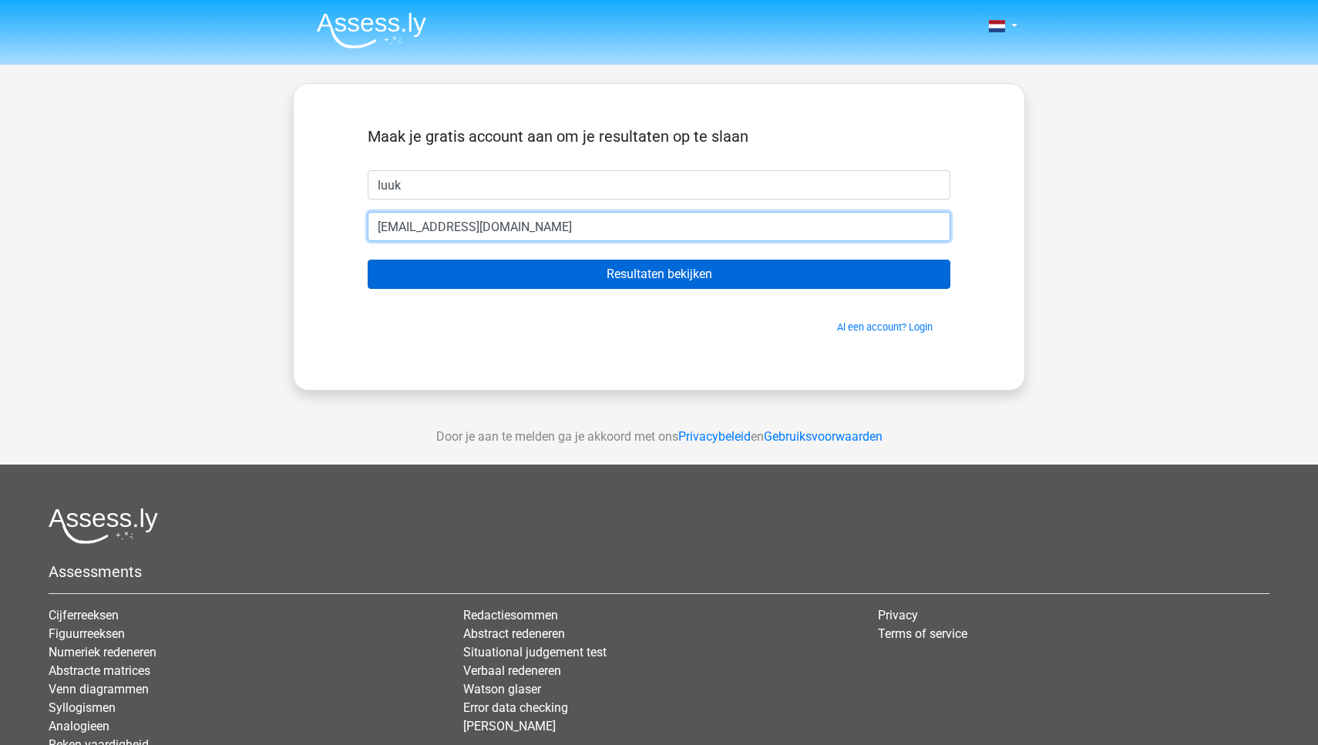
type input "luukpieters@Hotmail.com"
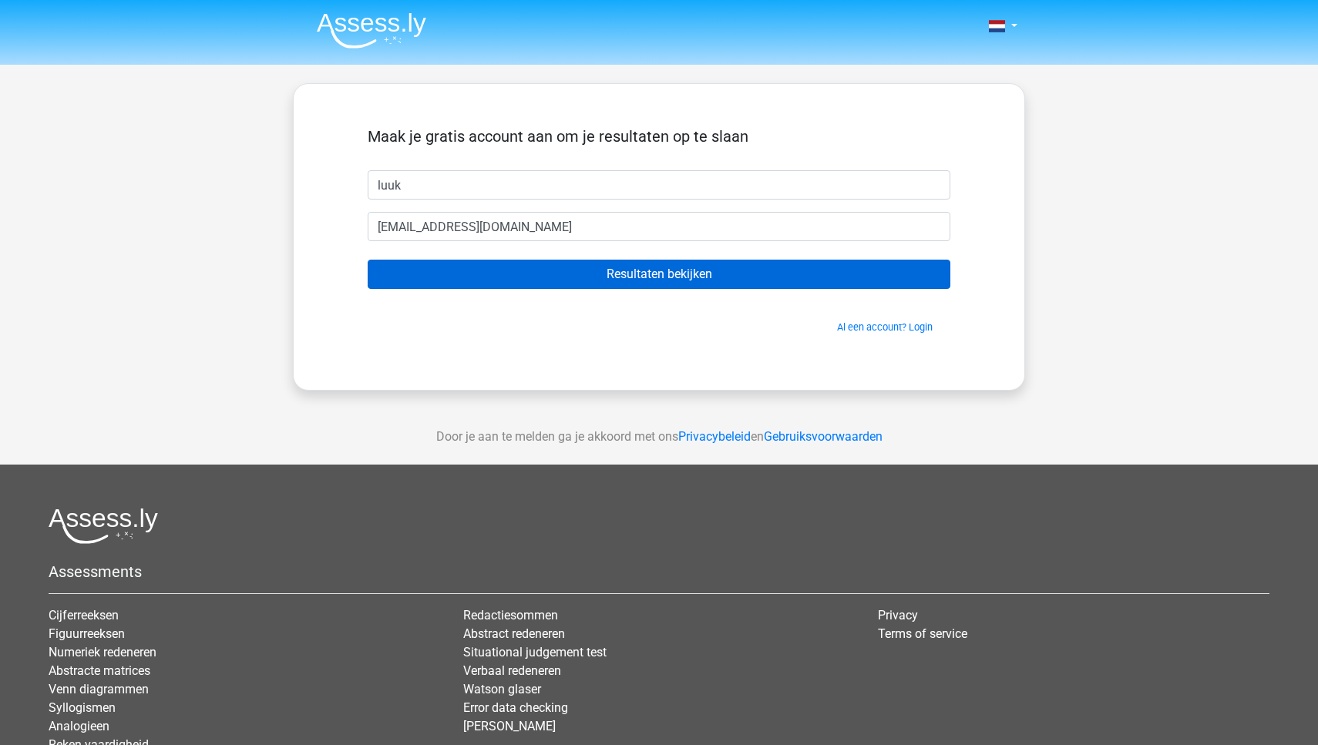
click at [630, 287] on input "Resultaten bekijken" at bounding box center [659, 274] width 583 height 29
